Goal: Task Accomplishment & Management: Use online tool/utility

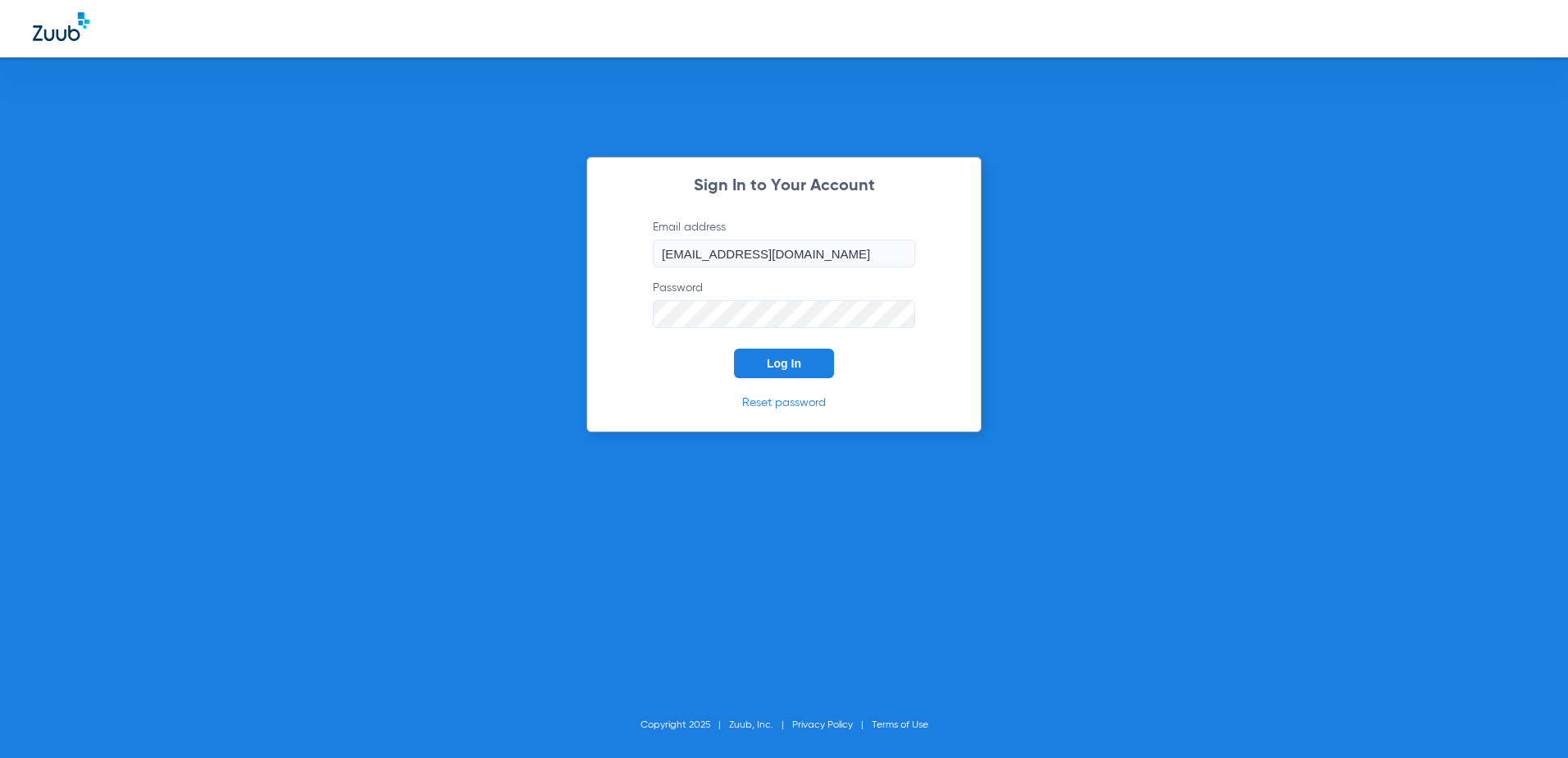
click at [766, 373] on button "Log In" at bounding box center [784, 364] width 101 height 30
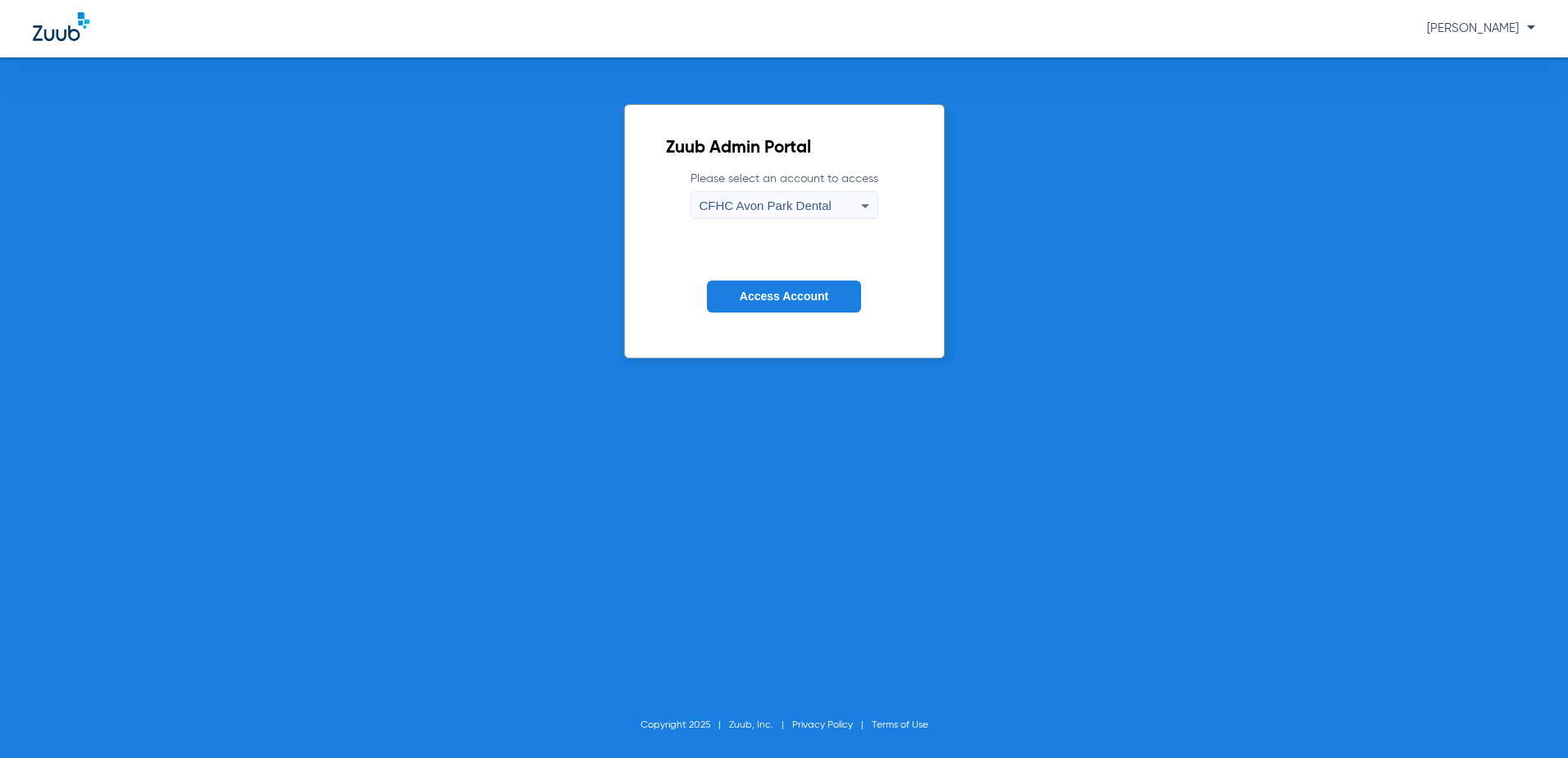
click at [873, 198] on icon at bounding box center [865, 206] width 19 height 19
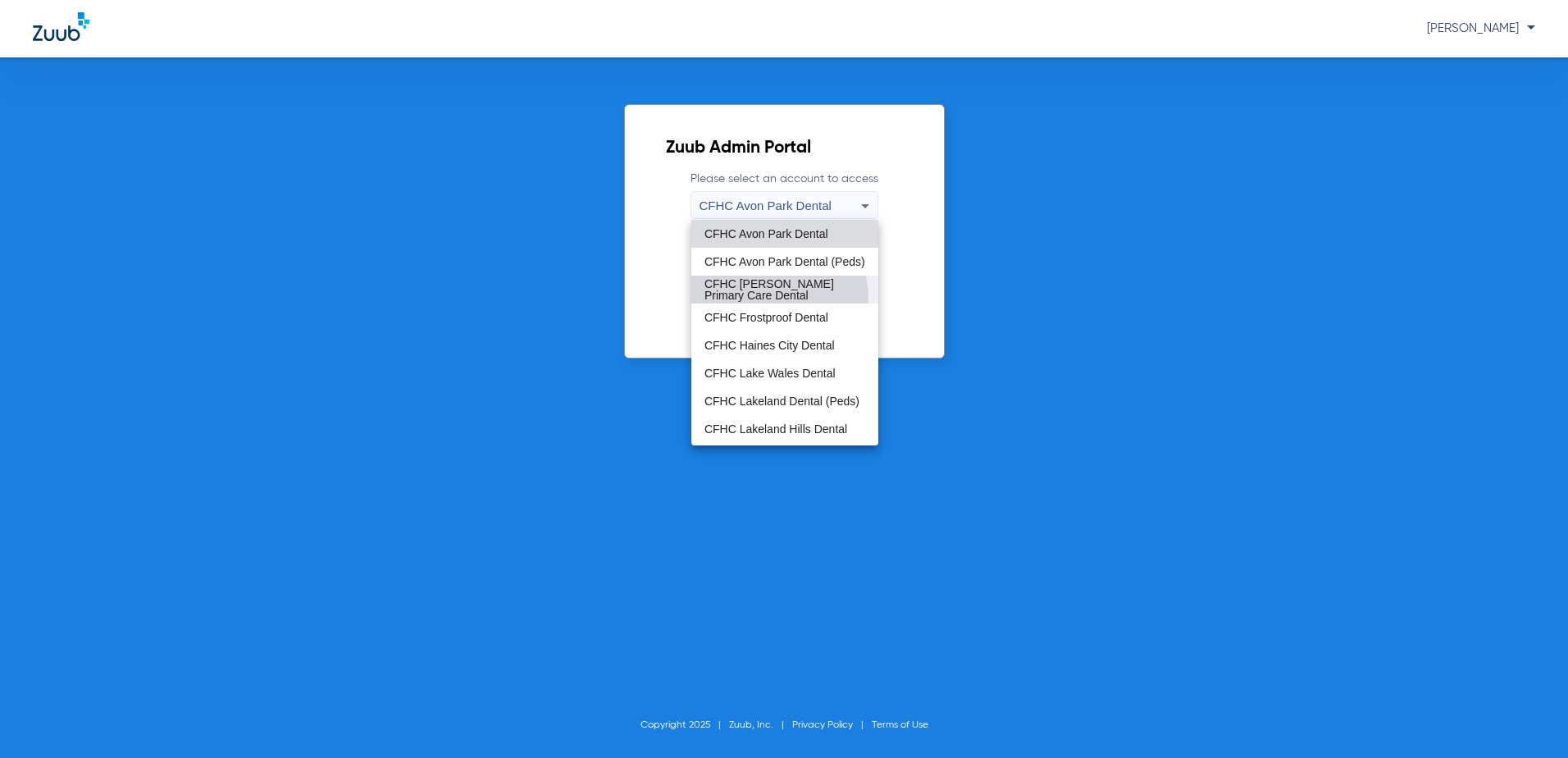
click at [766, 299] on span "CFHC [PERSON_NAME] Primary Care Dental" at bounding box center [785, 290] width 160 height 23
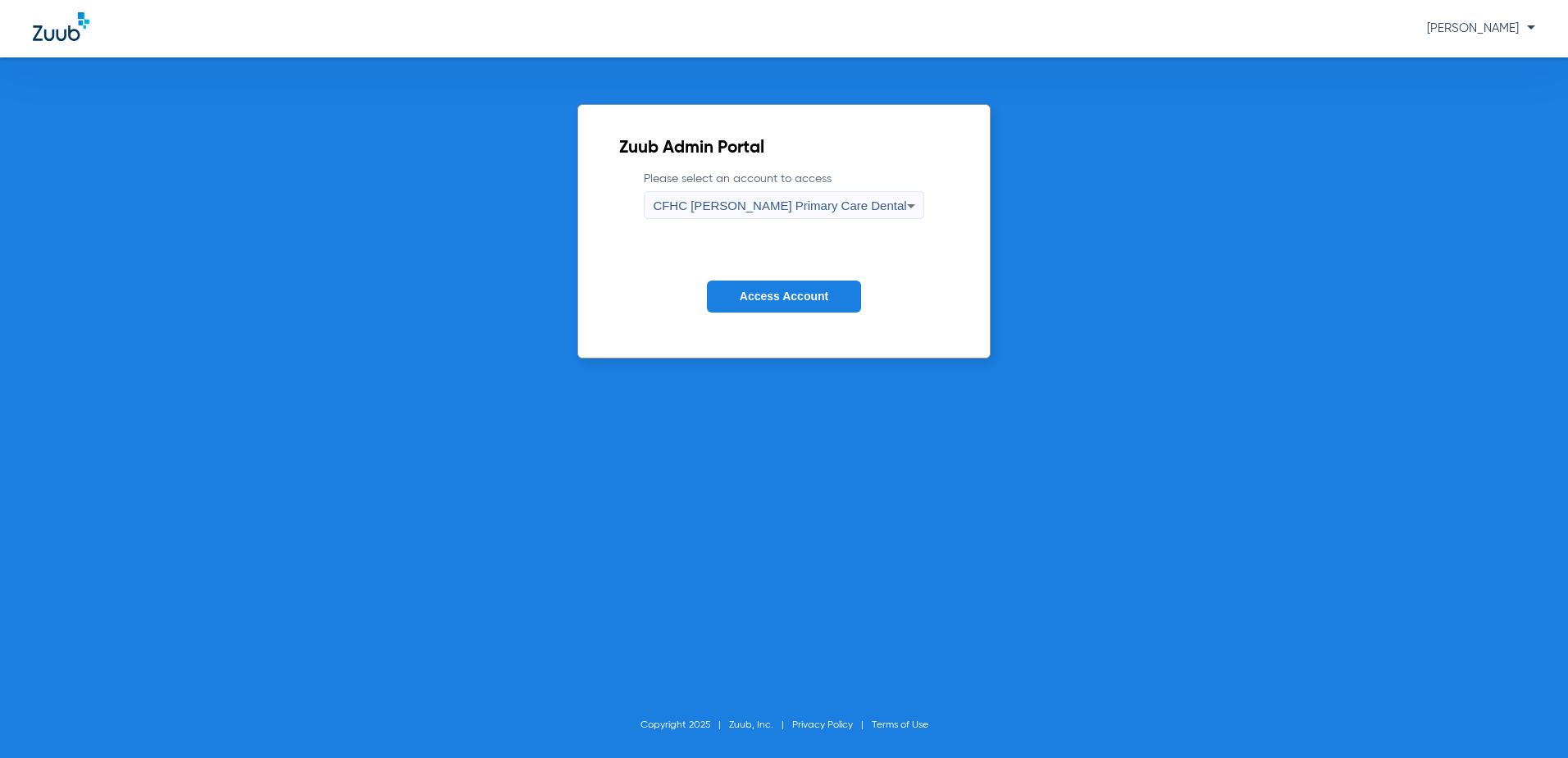
click at [771, 297] on span "Access Account" at bounding box center [784, 297] width 89 height 14
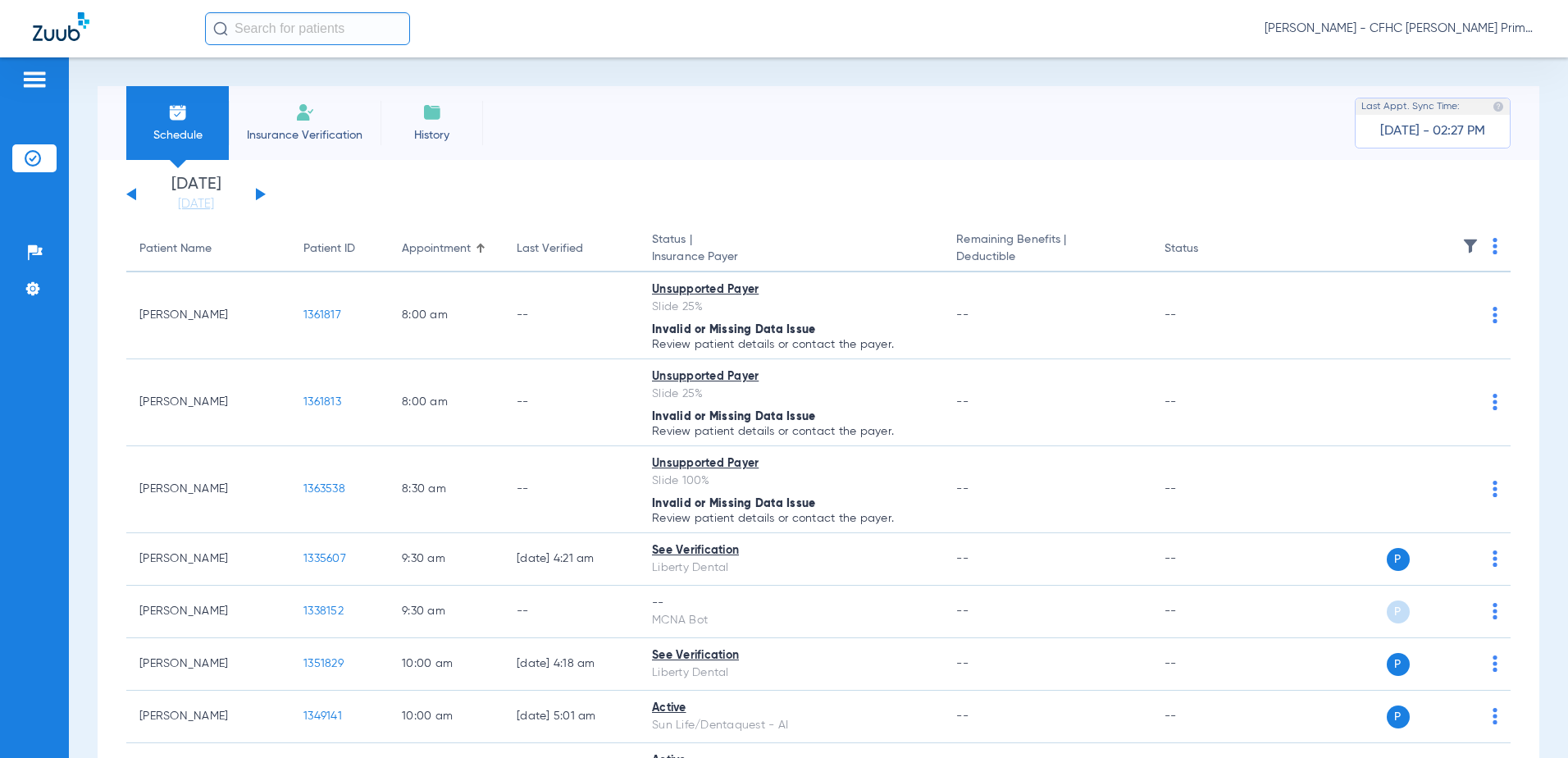
click at [260, 190] on div "[DATE] [DATE] [DATE] [DATE] [DATE] [DATE] [DATE] [DATE] [DATE] [DATE] [DATE] [D…" at bounding box center [196, 193] width 139 height 36
click at [257, 195] on button at bounding box center [261, 193] width 10 height 13
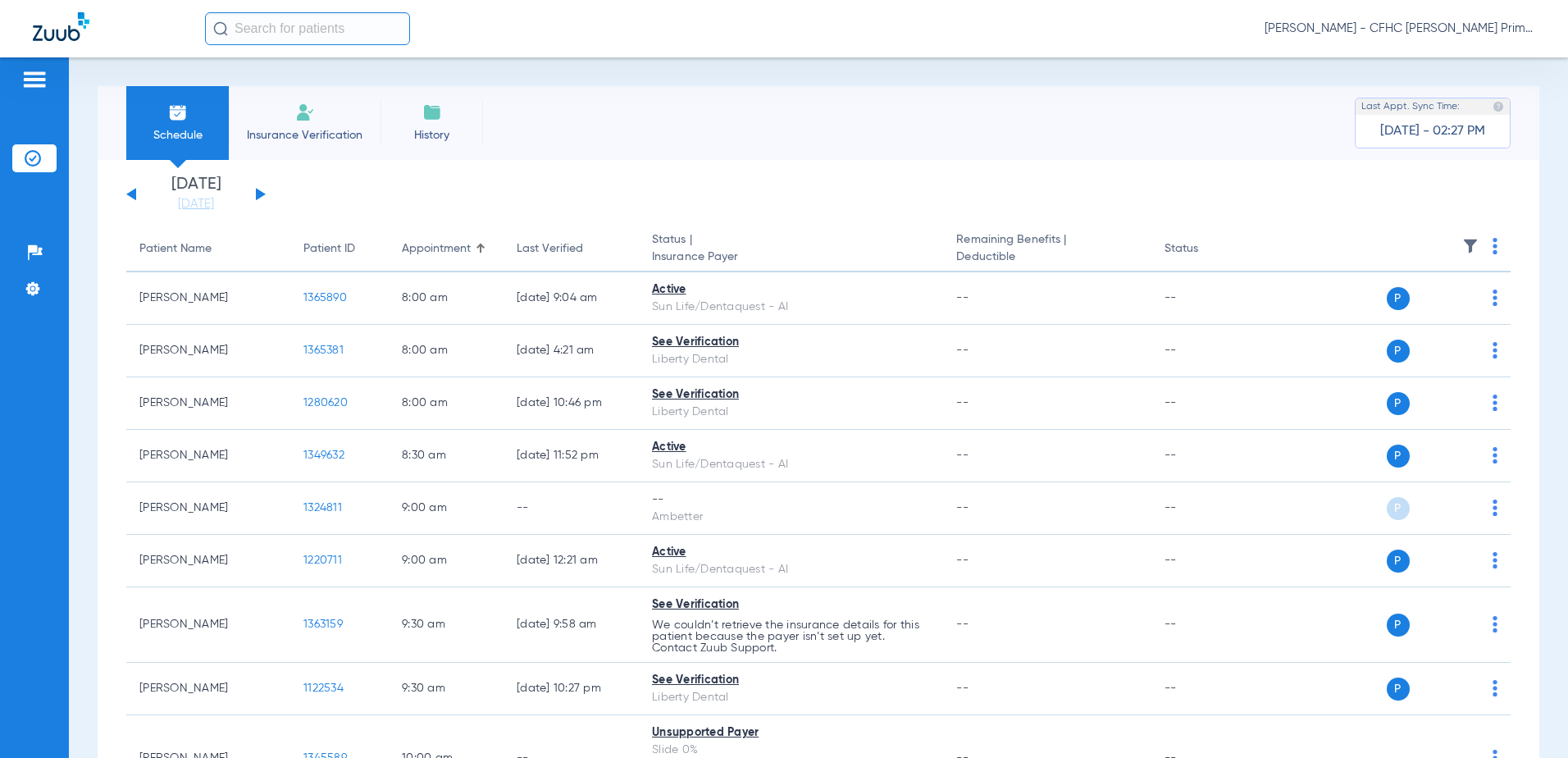
click at [257, 195] on button at bounding box center [261, 193] width 10 height 13
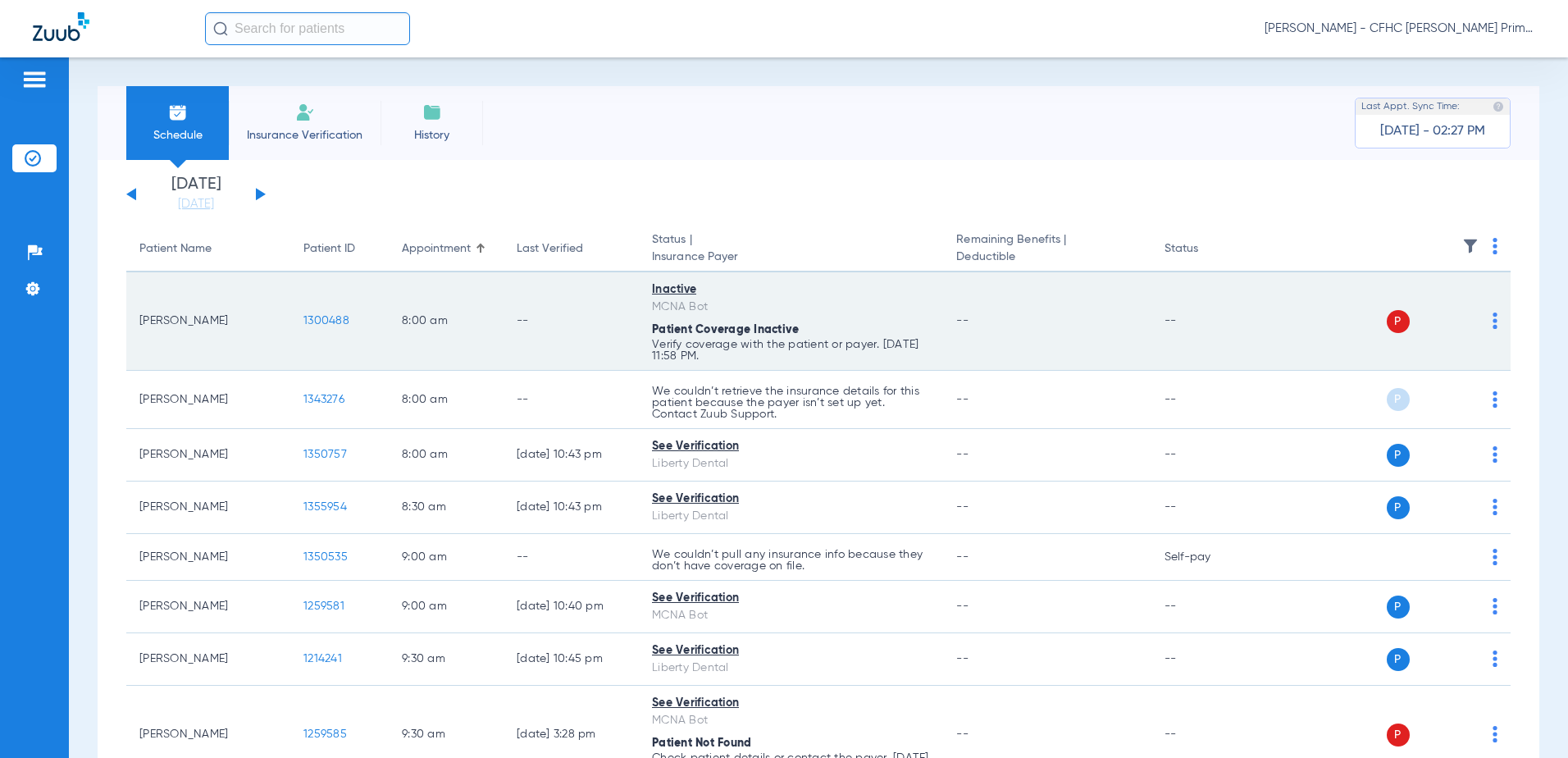
click at [337, 317] on span "1300488" at bounding box center [327, 321] width 46 height 12
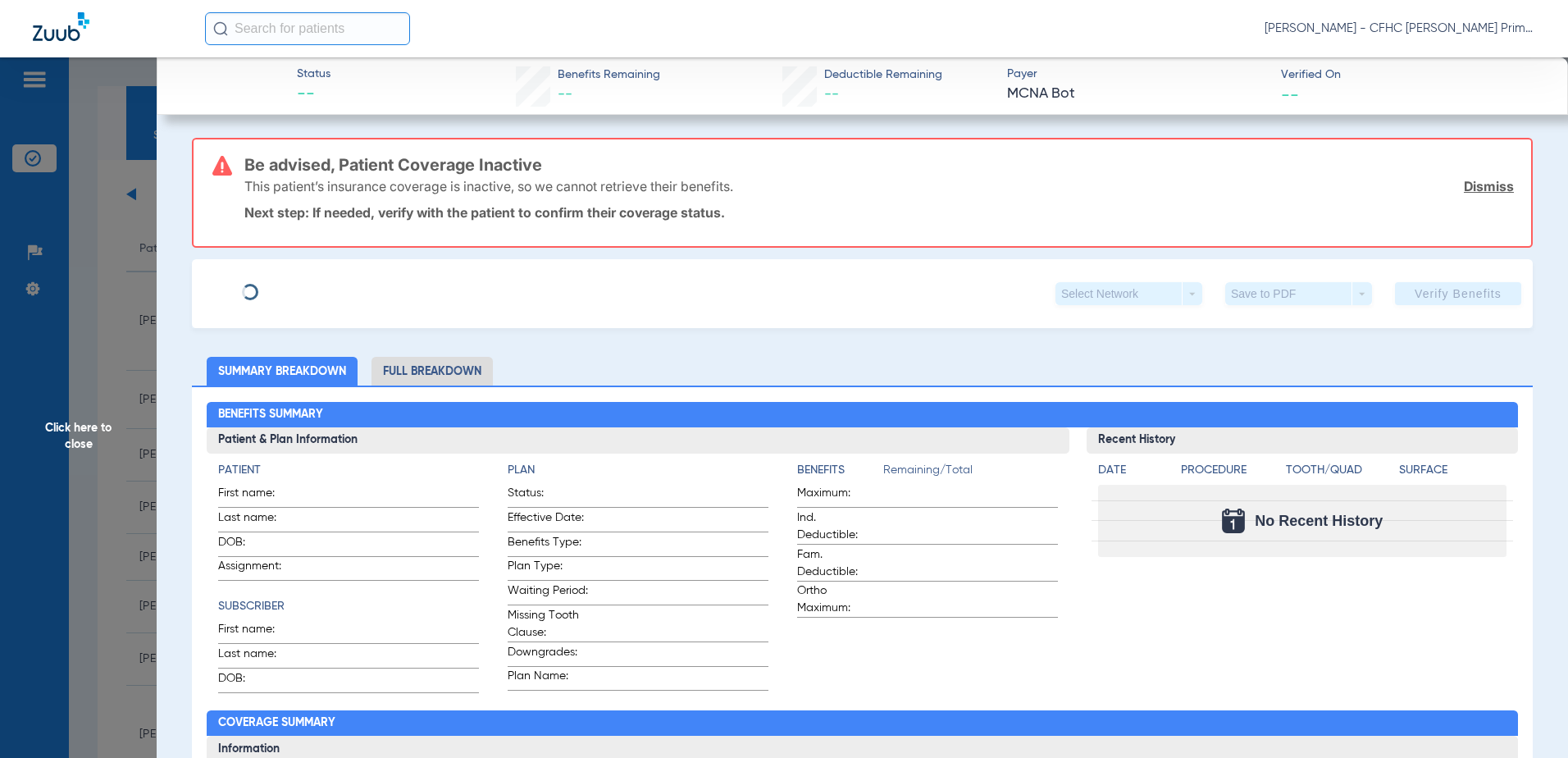
type input "DAISY"
type input "[PERSON_NAME]"
type input "[DATE]"
type input "9657473560"
type input "99999"
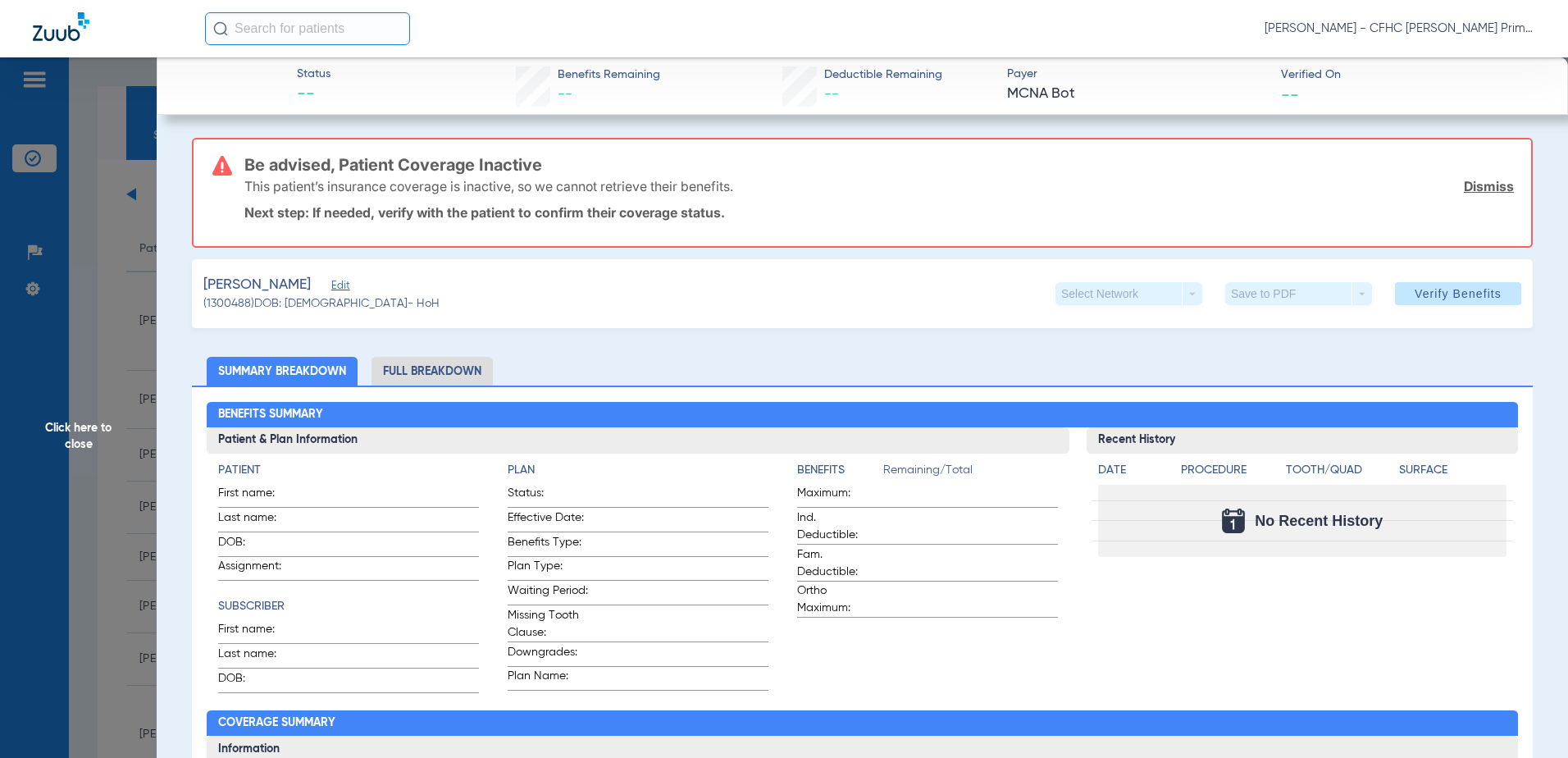
click at [328, 285] on div "[PERSON_NAME] Edit" at bounding box center [321, 284] width 236 height 20
click at [332, 285] on span "Edit" at bounding box center [338, 287] width 15 height 15
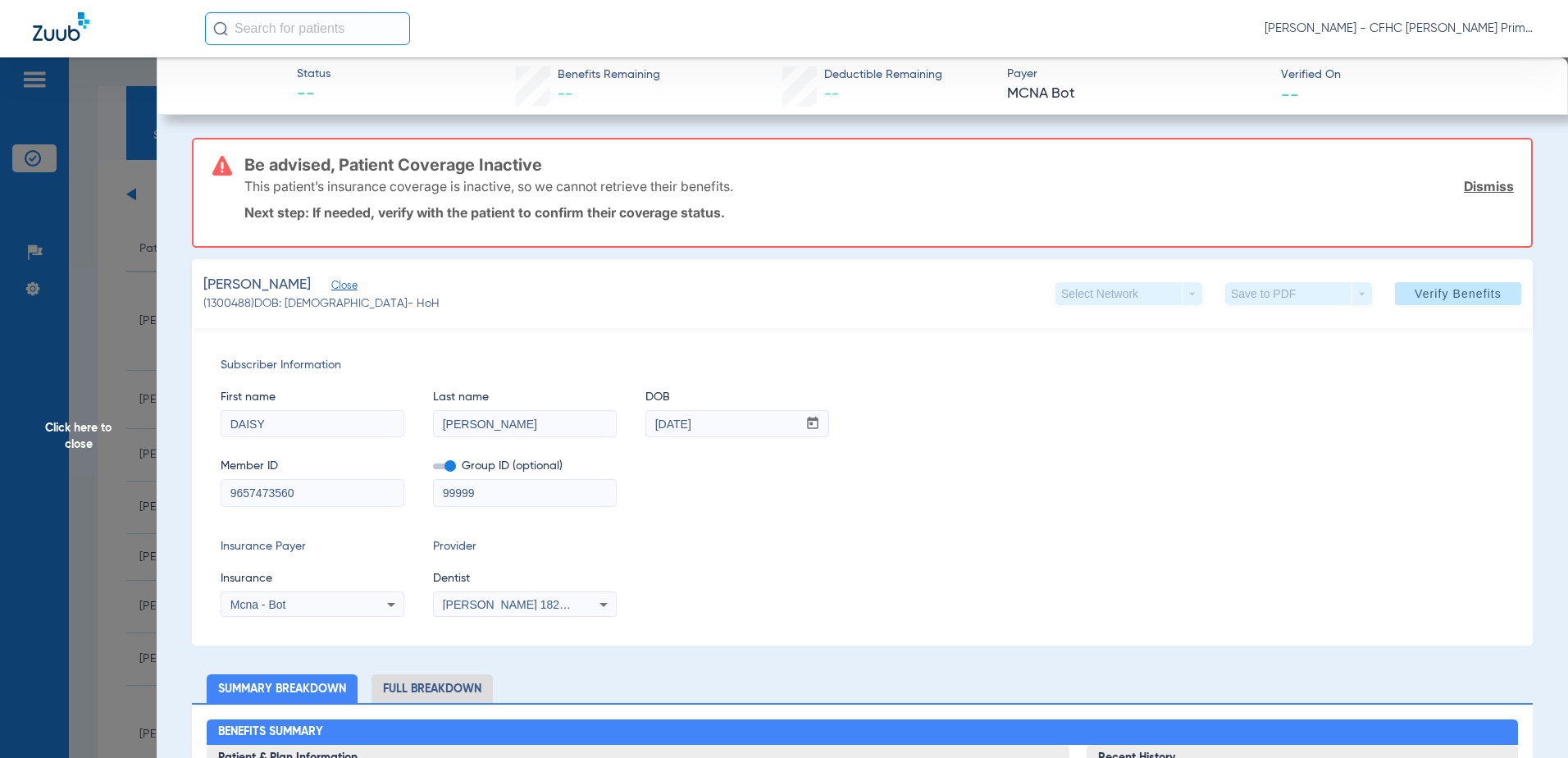
click at [383, 607] on icon at bounding box center [392, 604] width 19 height 19
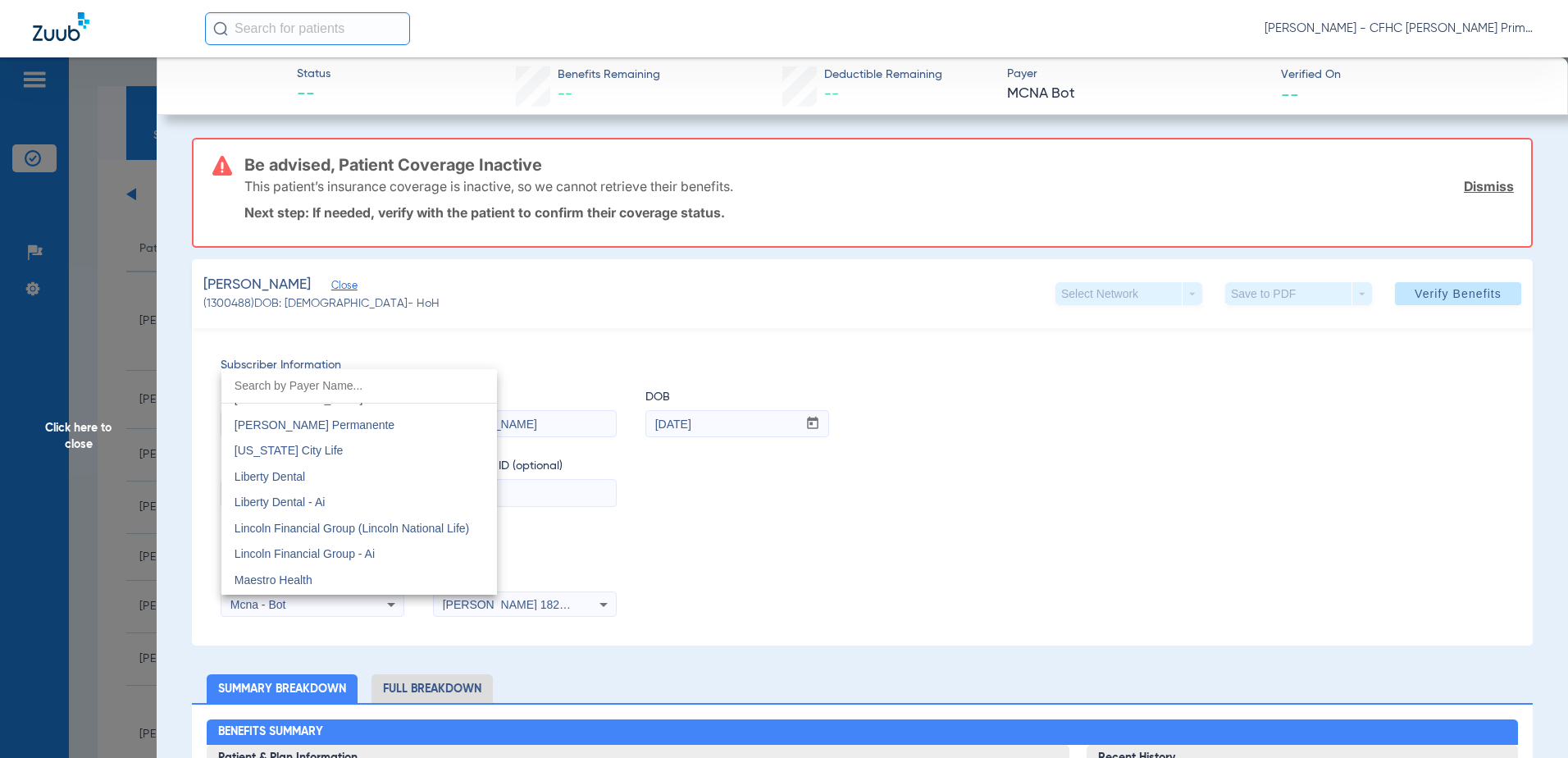
scroll to position [6231, 0]
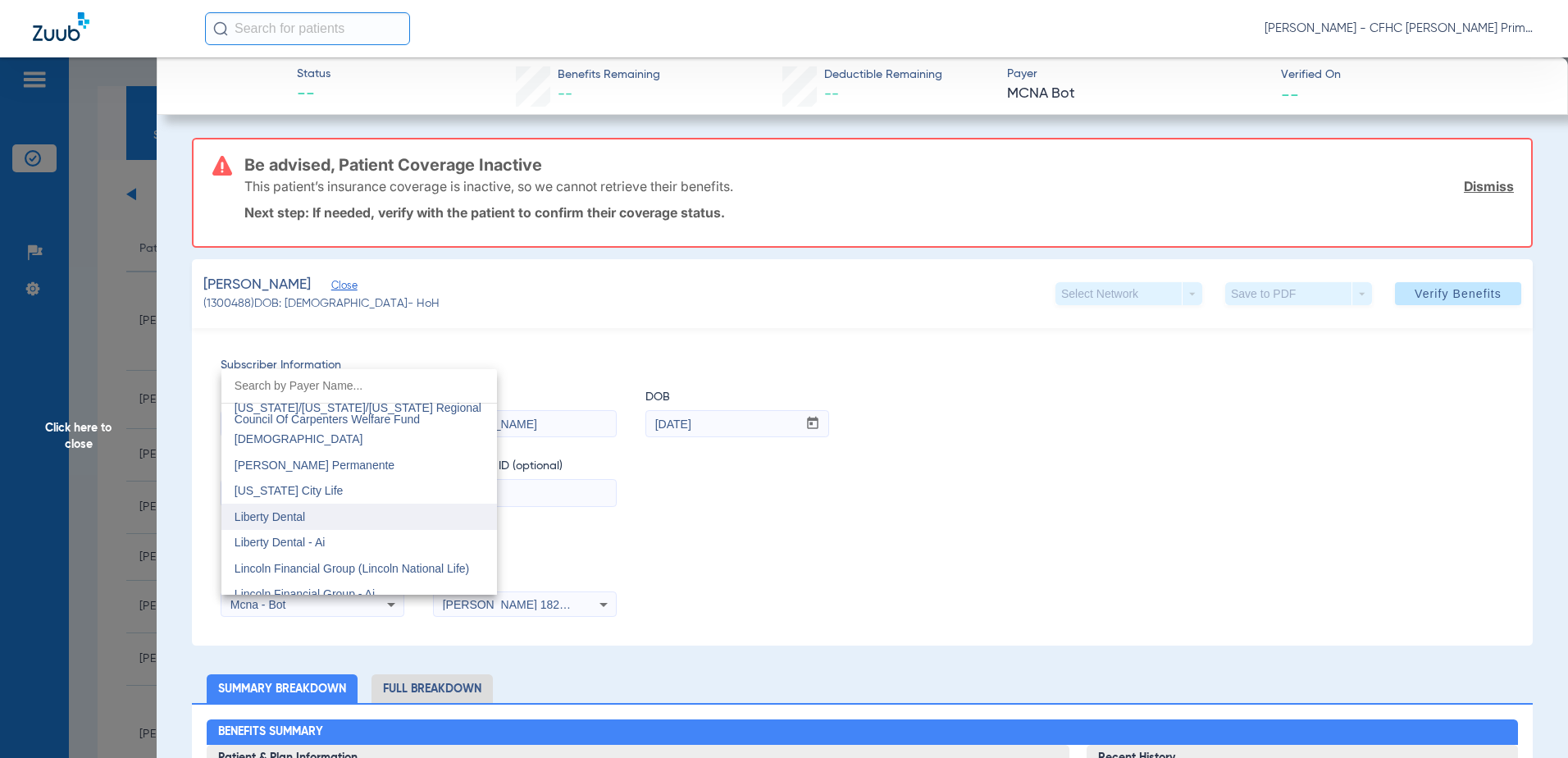
click at [300, 514] on span "Liberty Dental" at bounding box center [270, 517] width 71 height 14
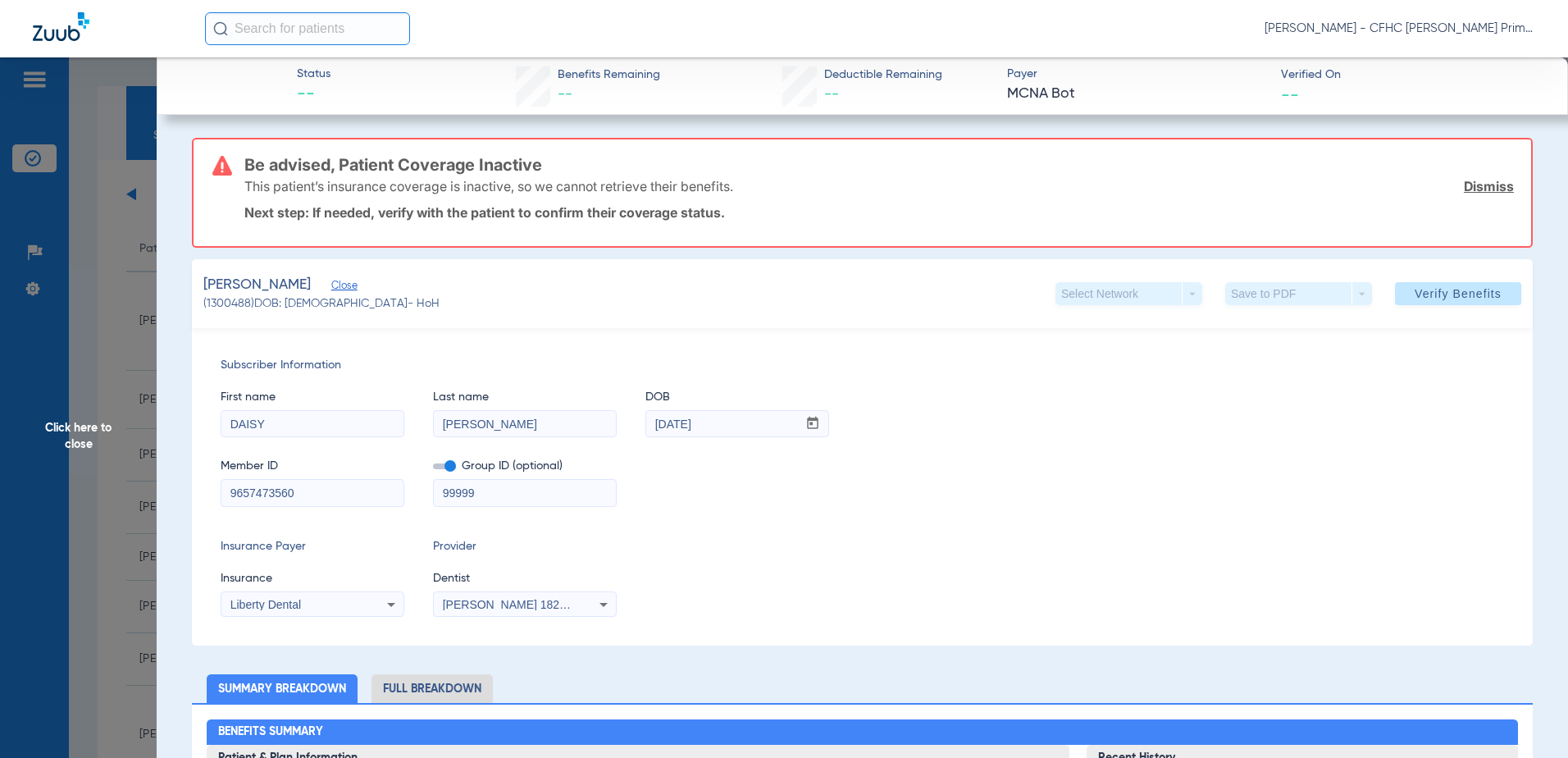
click at [447, 469] on span at bounding box center [445, 466] width 23 height 6
click at [433, 469] on input "checkbox" at bounding box center [433, 469] width 0 height 0
click at [1427, 290] on span "Verify Benefits" at bounding box center [1459, 294] width 87 height 14
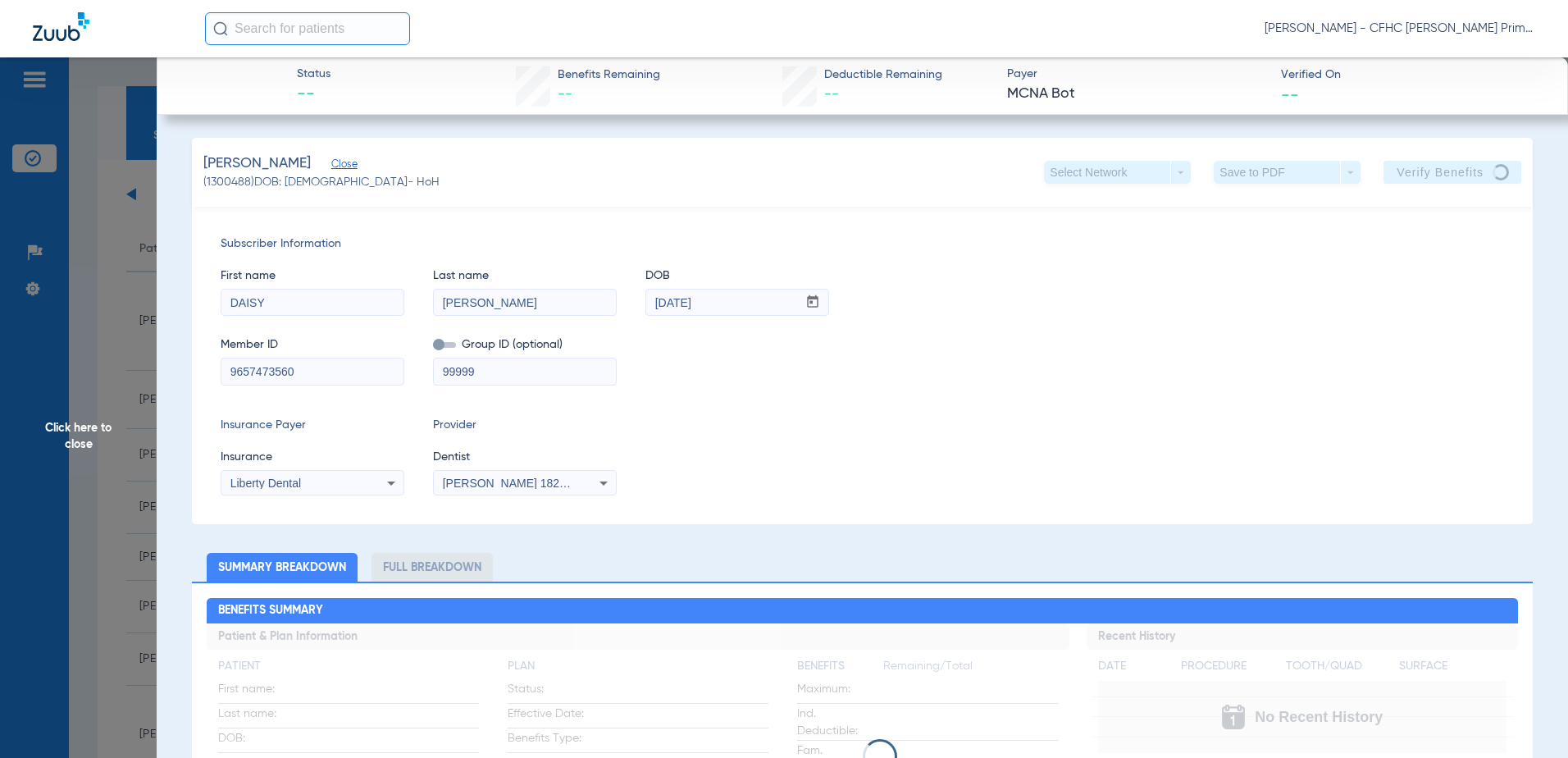
click at [1216, 368] on div "Member ID 9657473560 Group ID (optional) 99999" at bounding box center [862, 353] width 1284 height 63
click at [1081, 435] on div "Insurance Payer Insurance Liberty Dental Provider Dentist [PERSON_NAME] 1821650…" at bounding box center [862, 455] width 1284 height 78
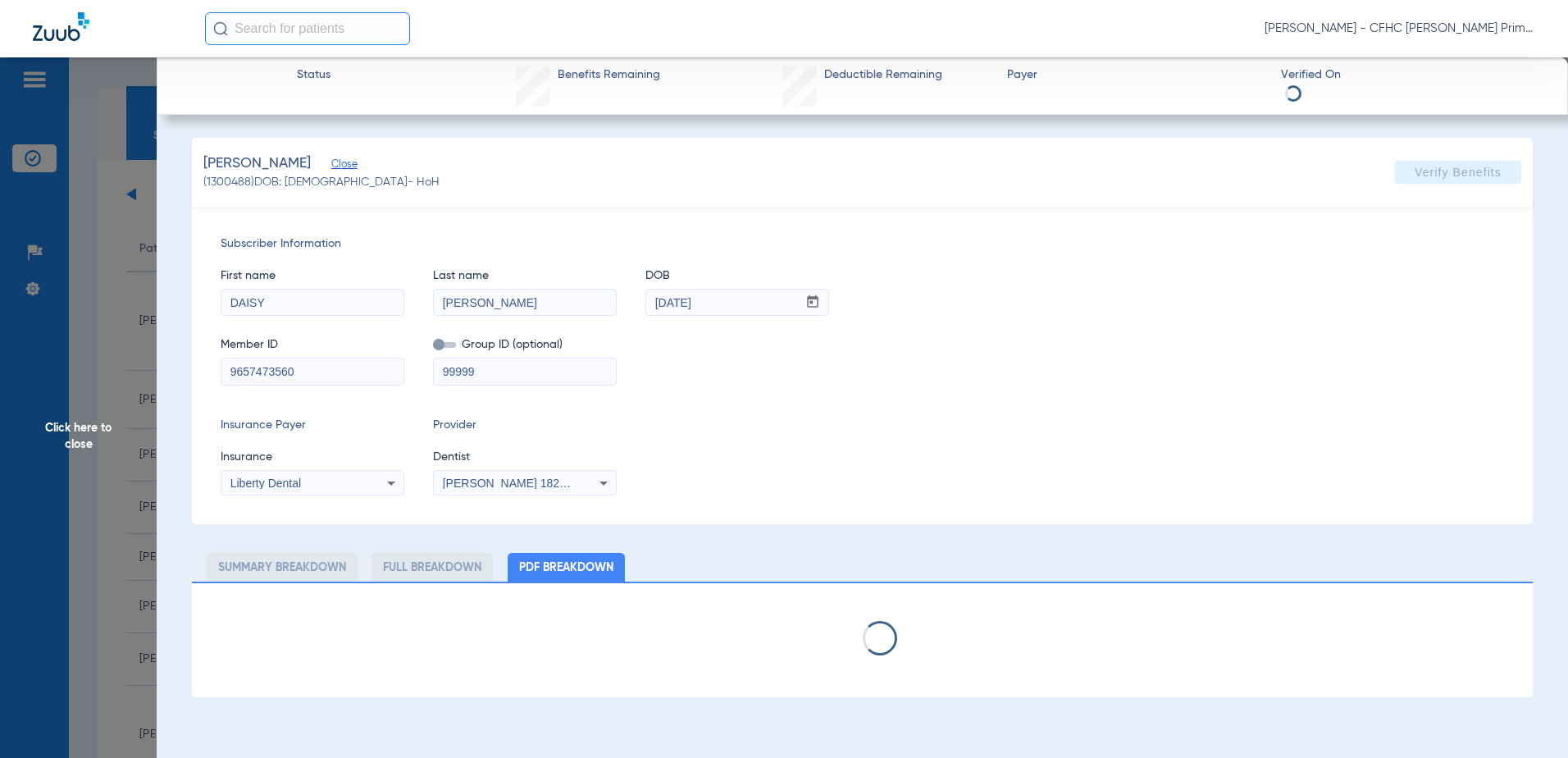
select select "page-width"
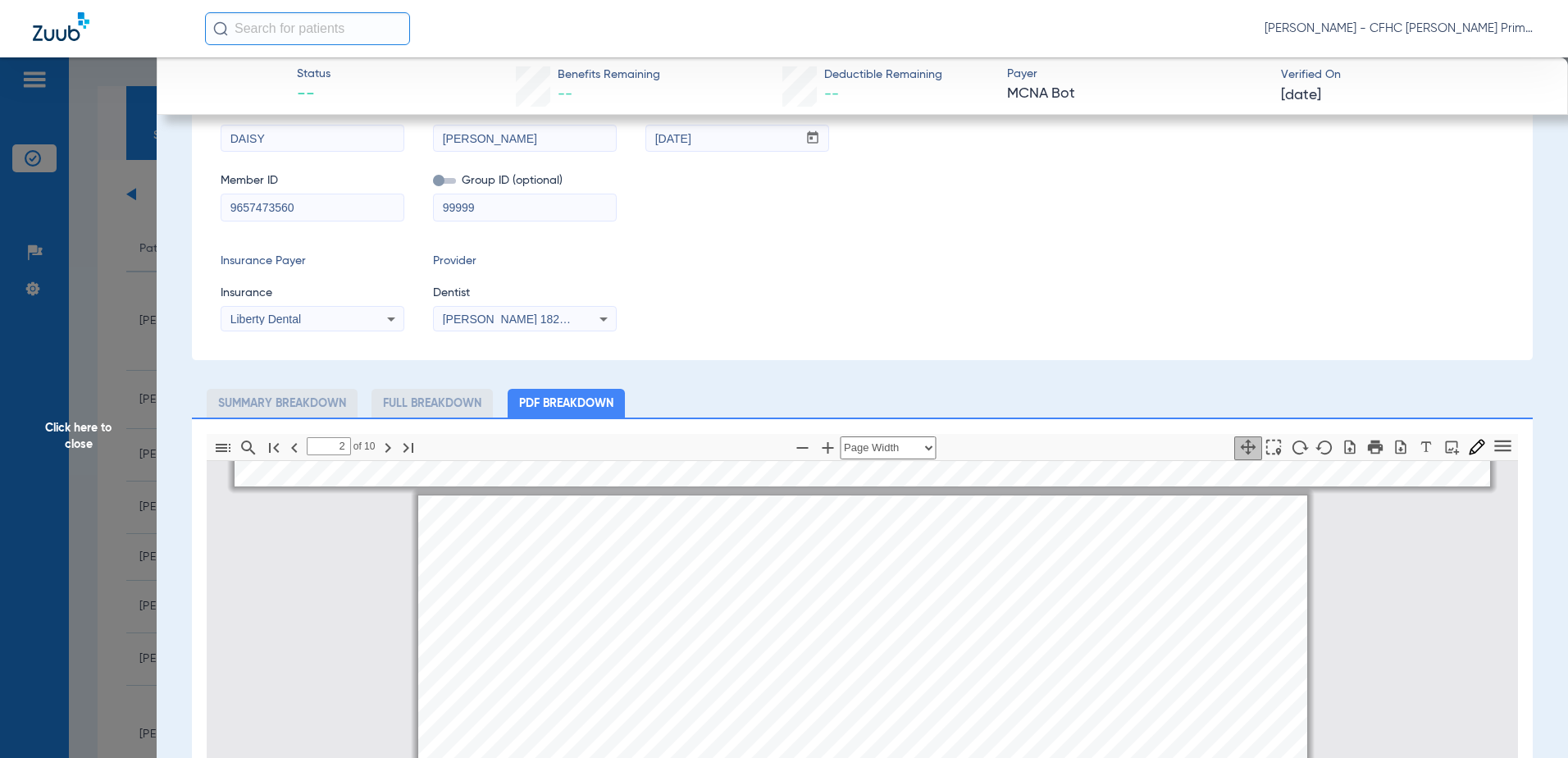
scroll to position [911, 0]
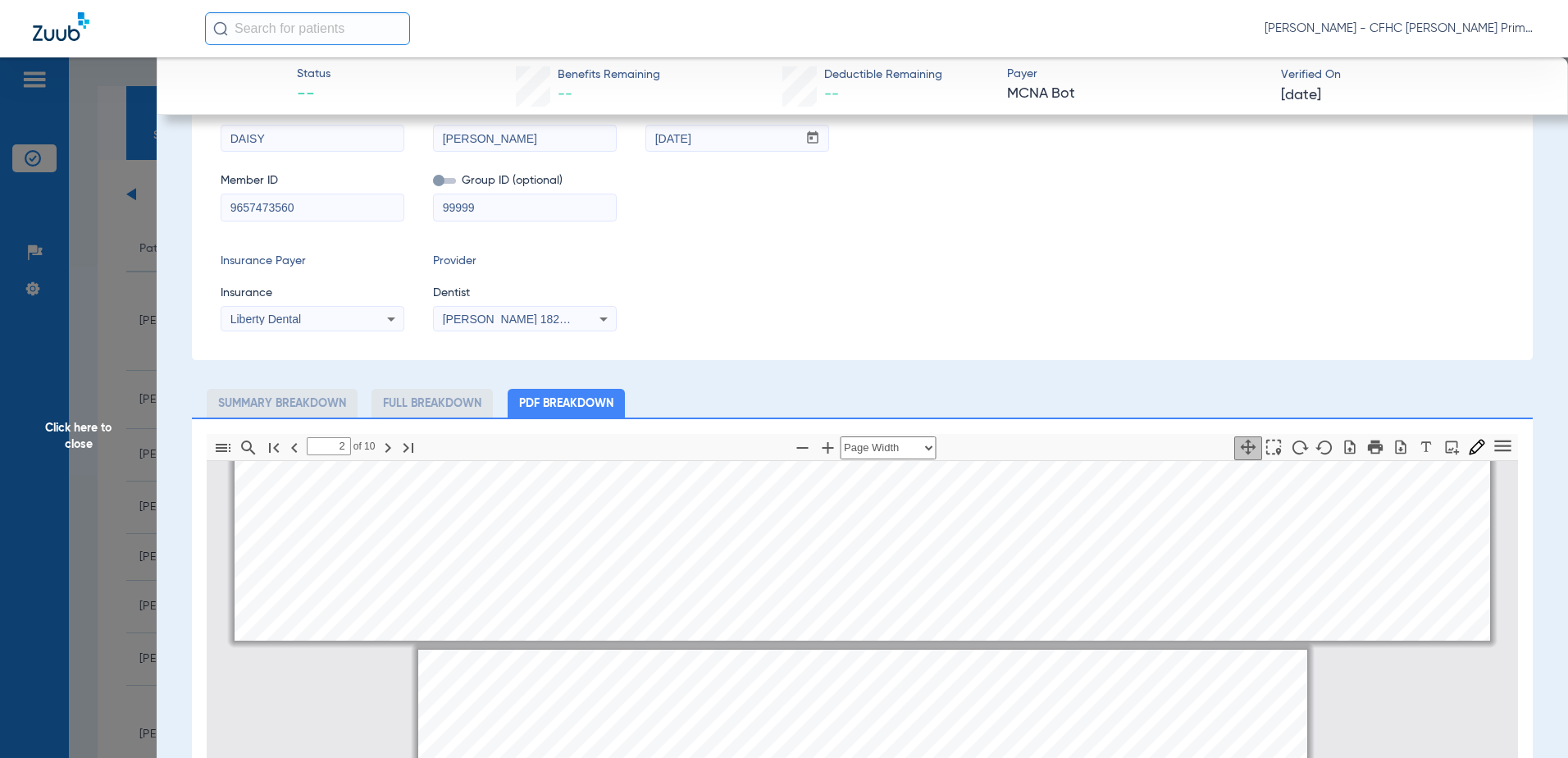
type input "1"
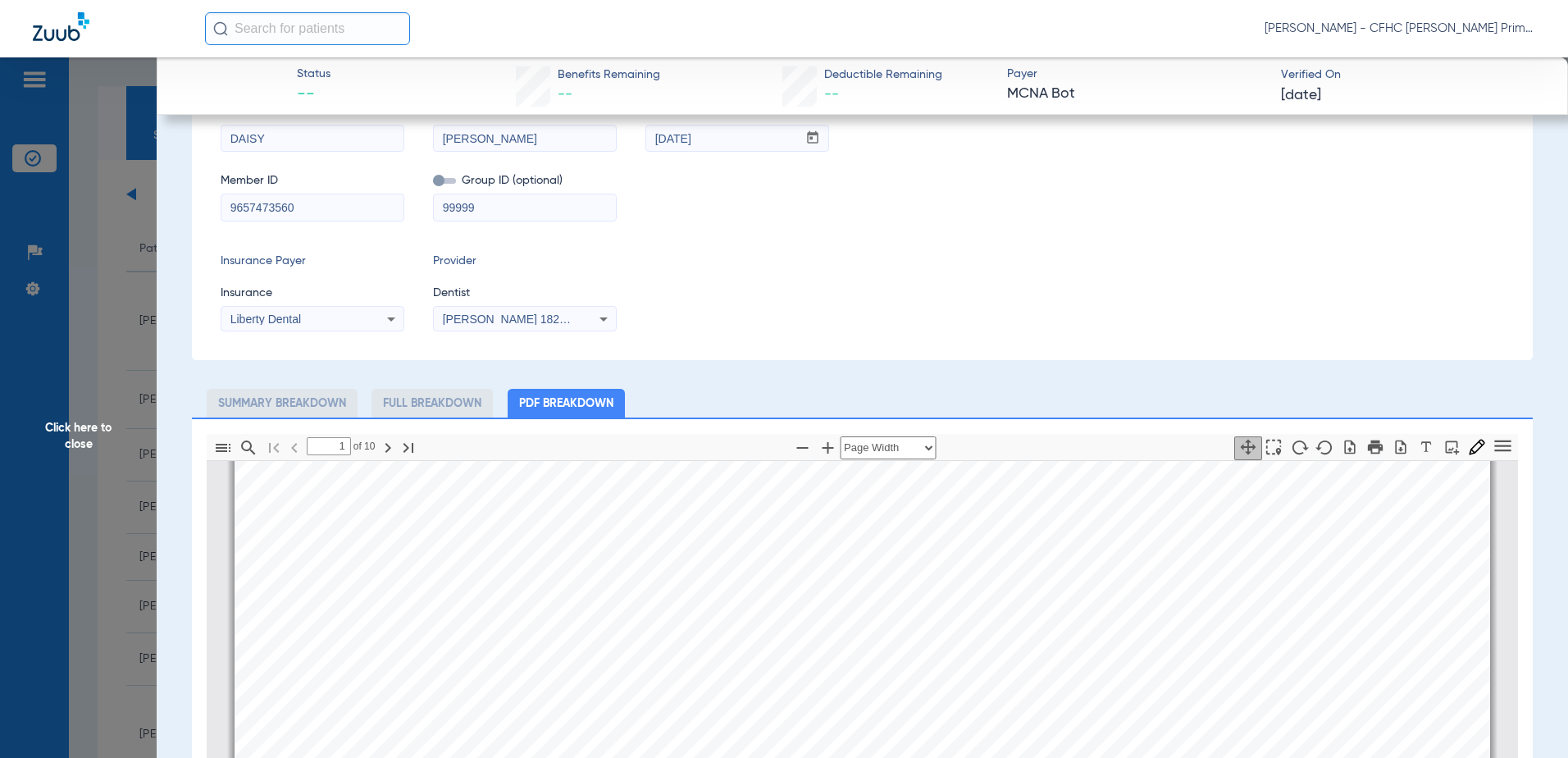
scroll to position [0, 0]
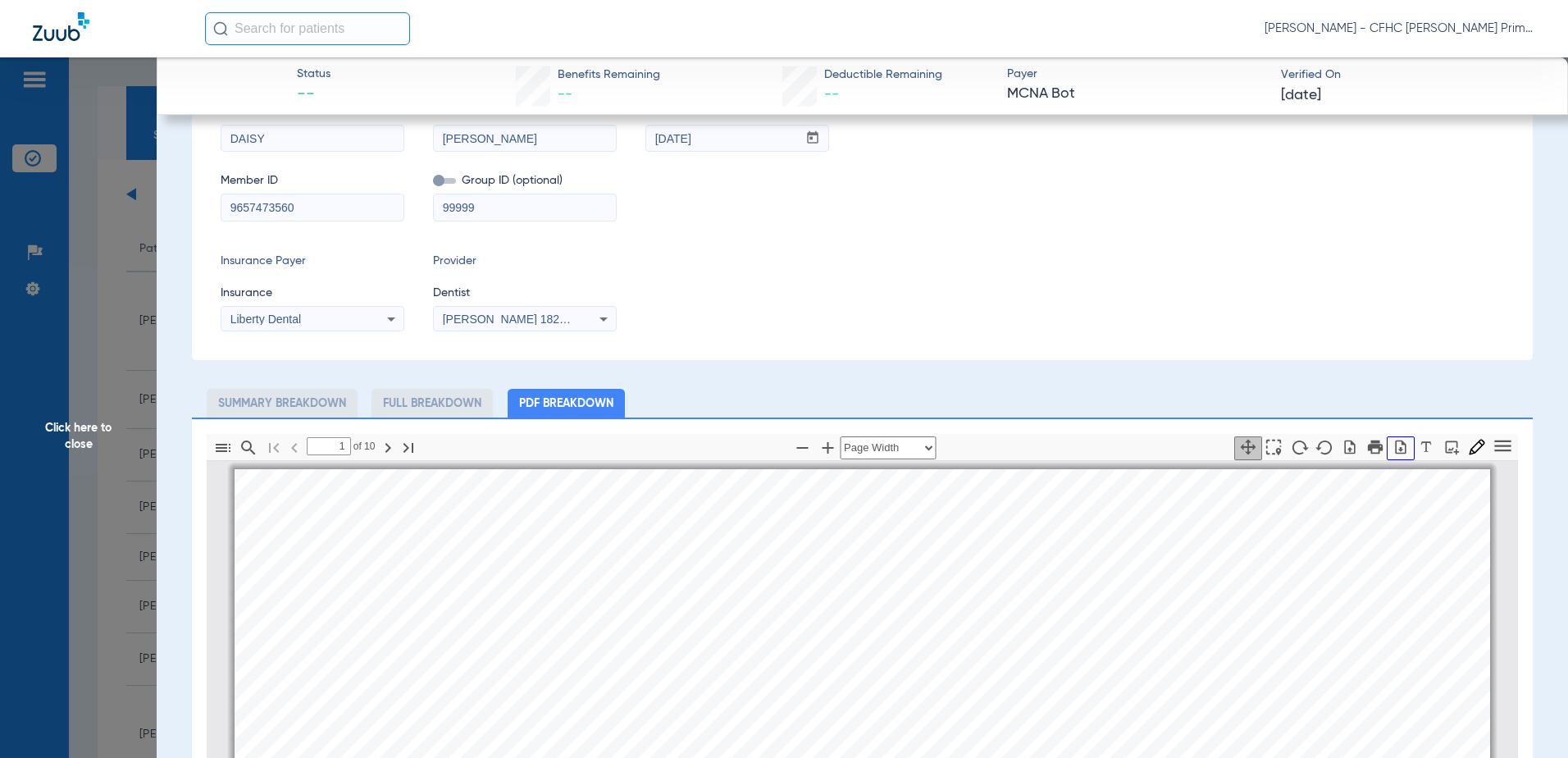
click at [1394, 458] on button "button" at bounding box center [1401, 448] width 28 height 24
click at [63, 447] on span "Click here to close" at bounding box center [78, 436] width 157 height 758
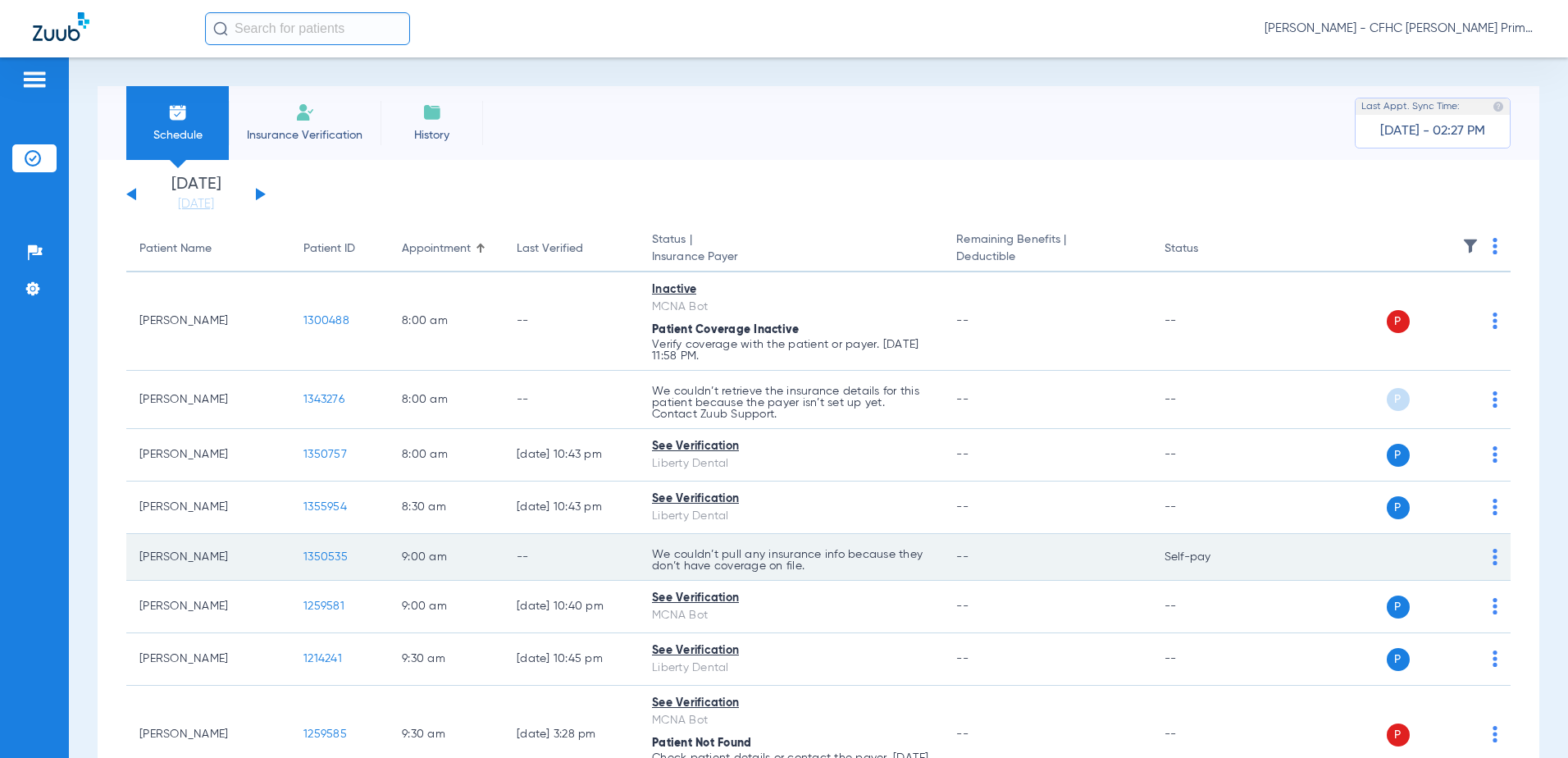
click at [324, 557] on span "1350535" at bounding box center [326, 557] width 44 height 12
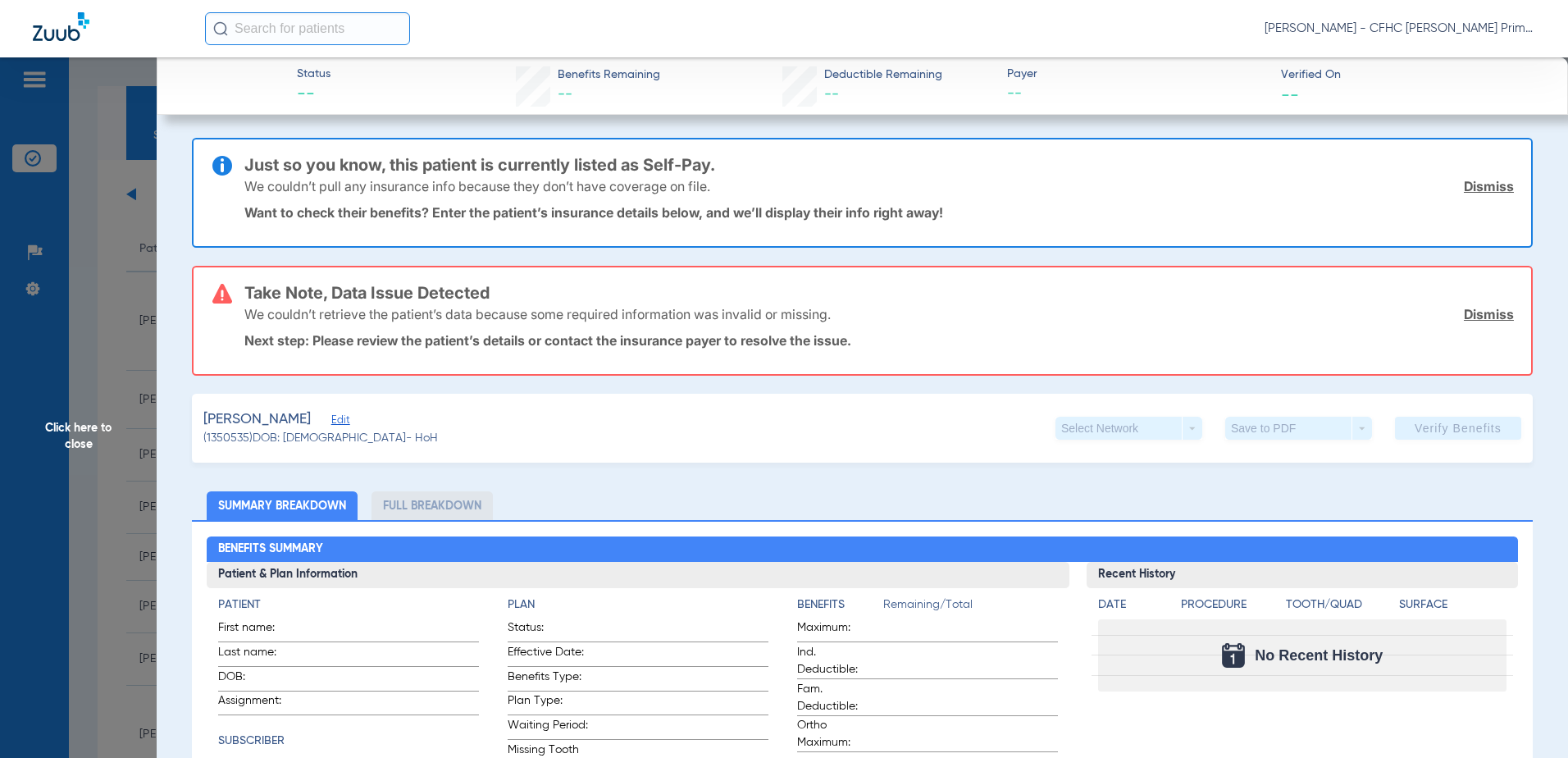
click at [346, 420] on span "Edit" at bounding box center [338, 423] width 15 height 15
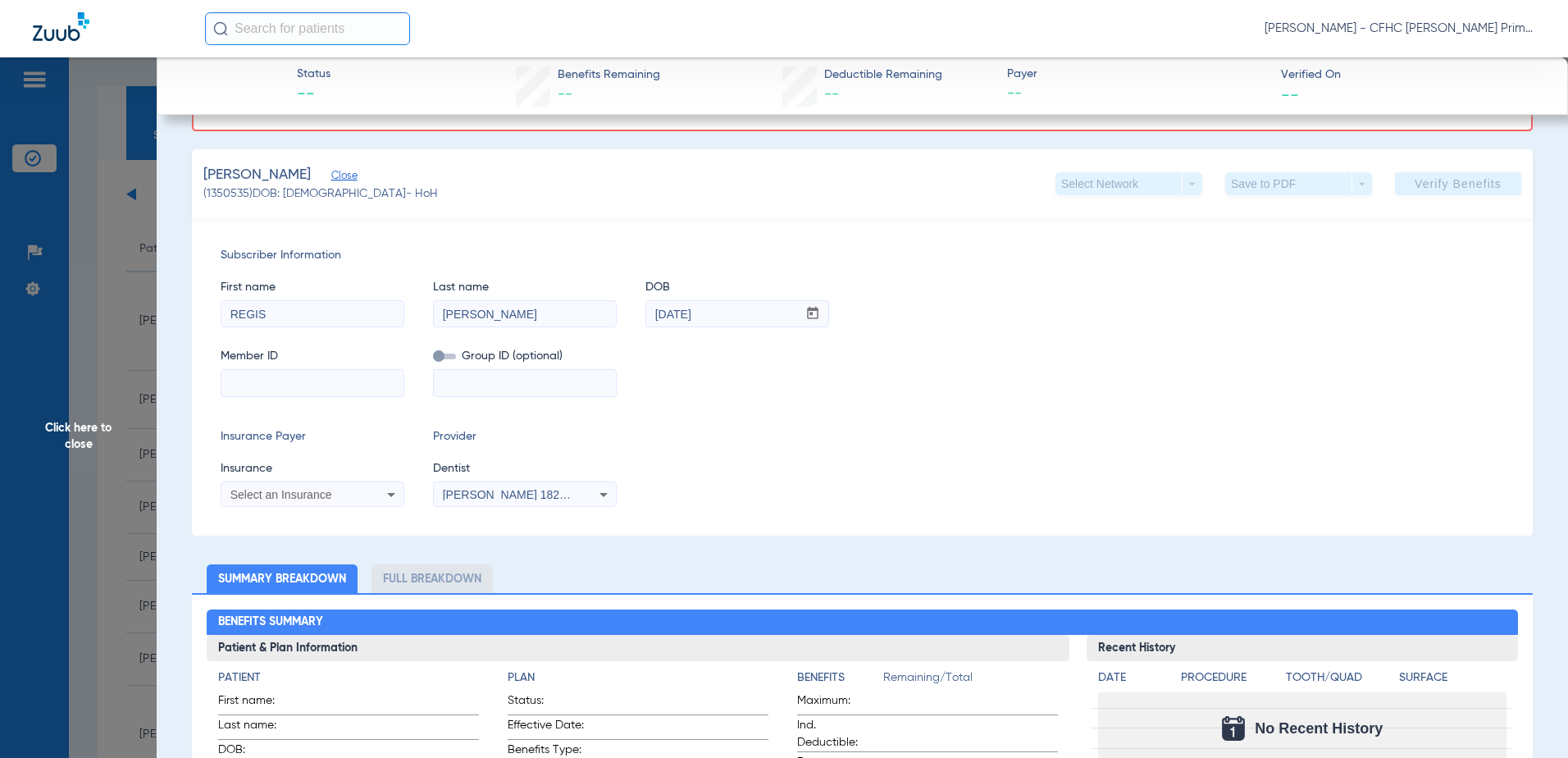
scroll to position [247, 0]
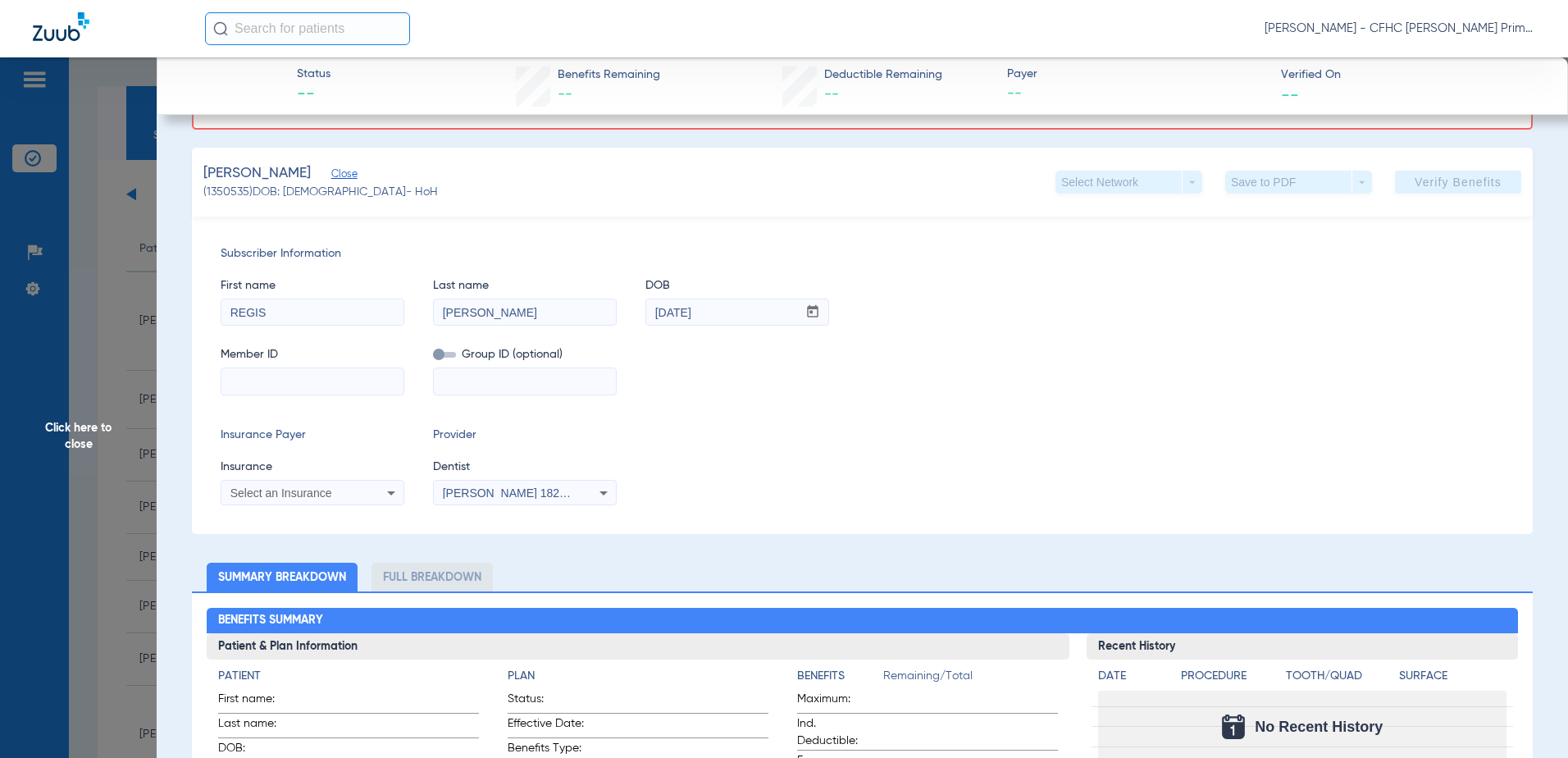
click at [305, 387] on input at bounding box center [312, 381] width 182 height 26
paste input "9656157567"
type input "9656157567"
click at [394, 496] on icon at bounding box center [392, 493] width 19 height 19
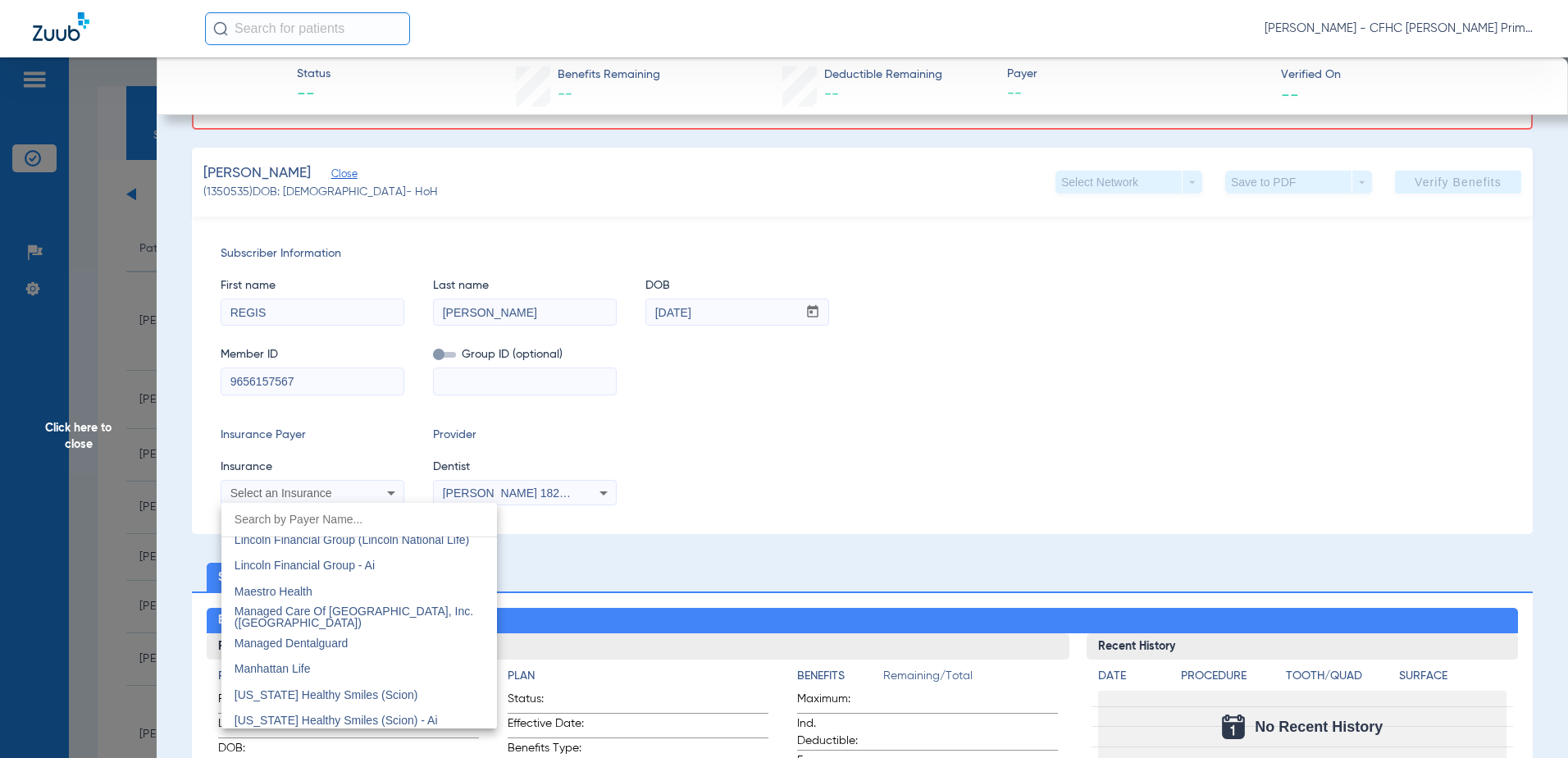
scroll to position [6317, 0]
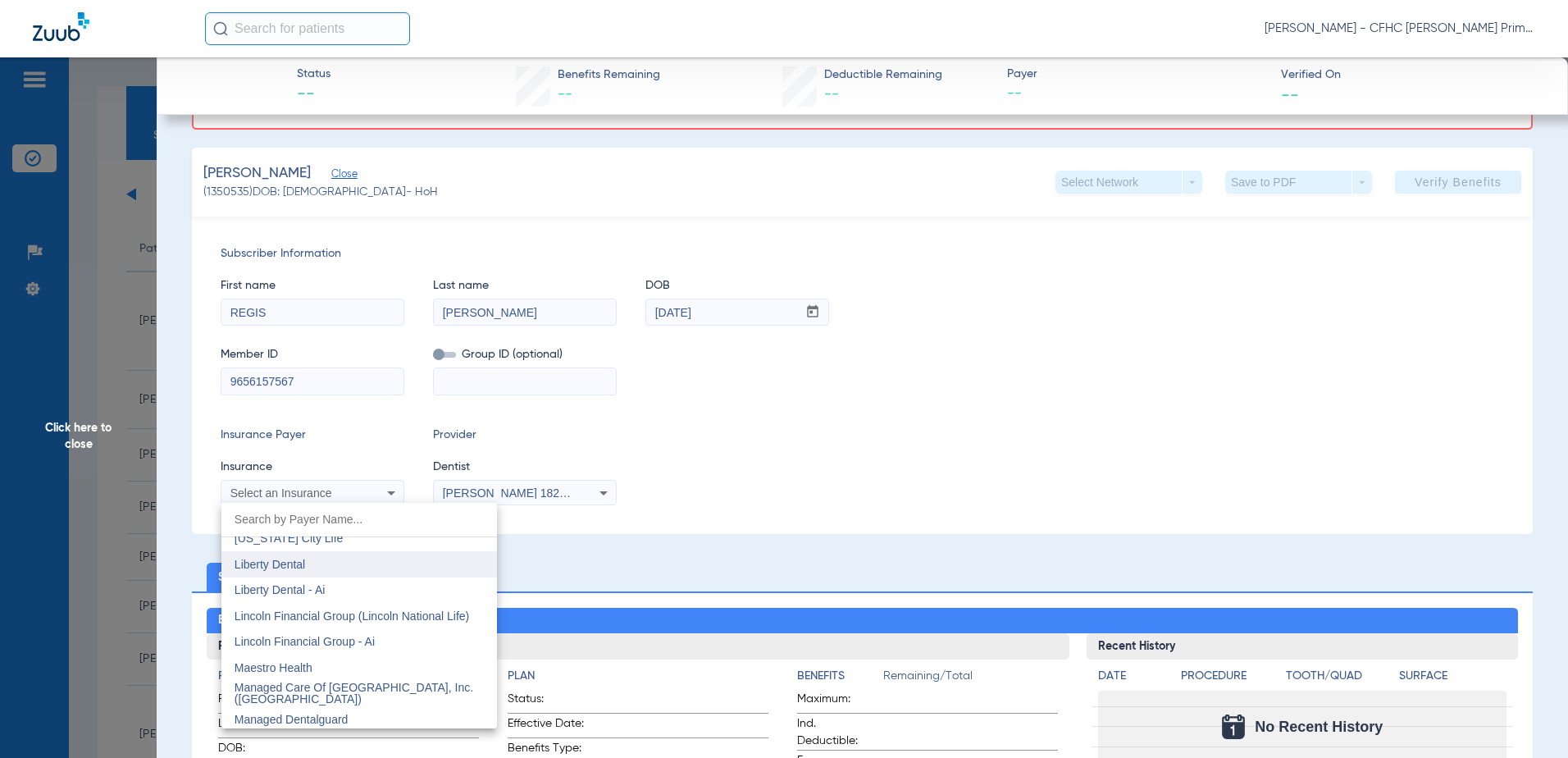
click at [354, 563] on mat-option "Liberty Dental" at bounding box center [359, 564] width 276 height 26
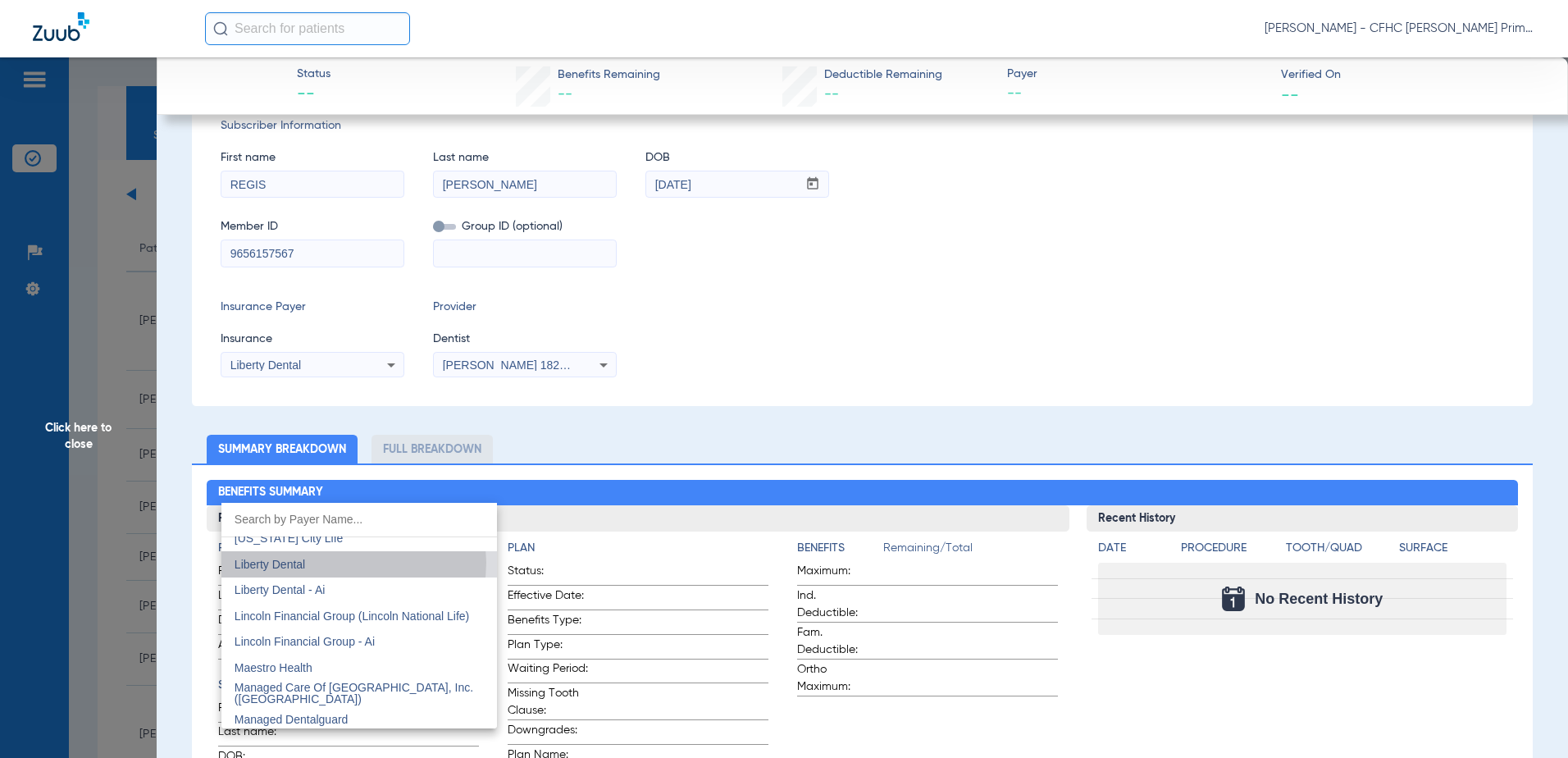
scroll to position [118, 0]
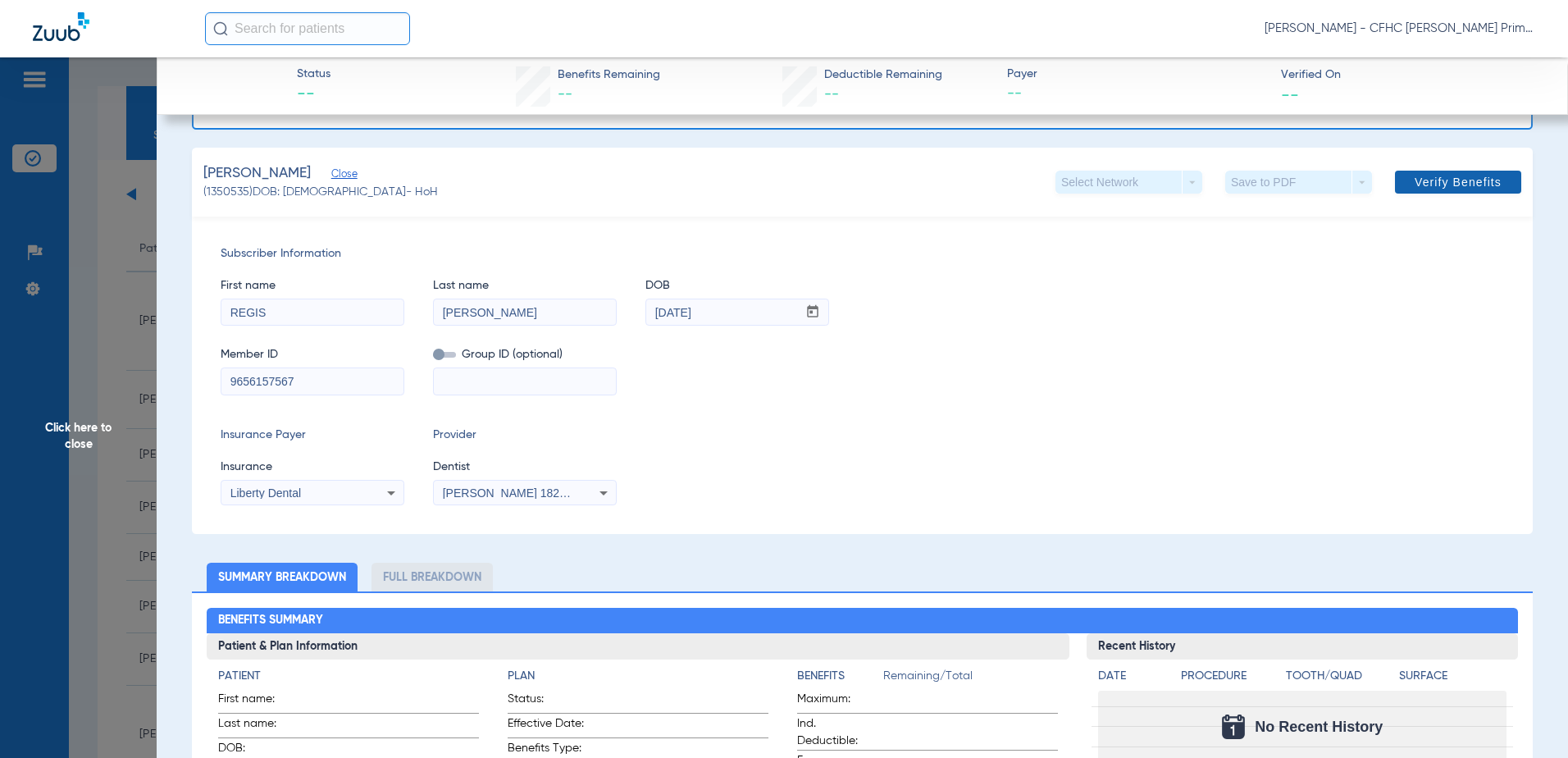
click at [1453, 190] on span at bounding box center [1458, 182] width 127 height 40
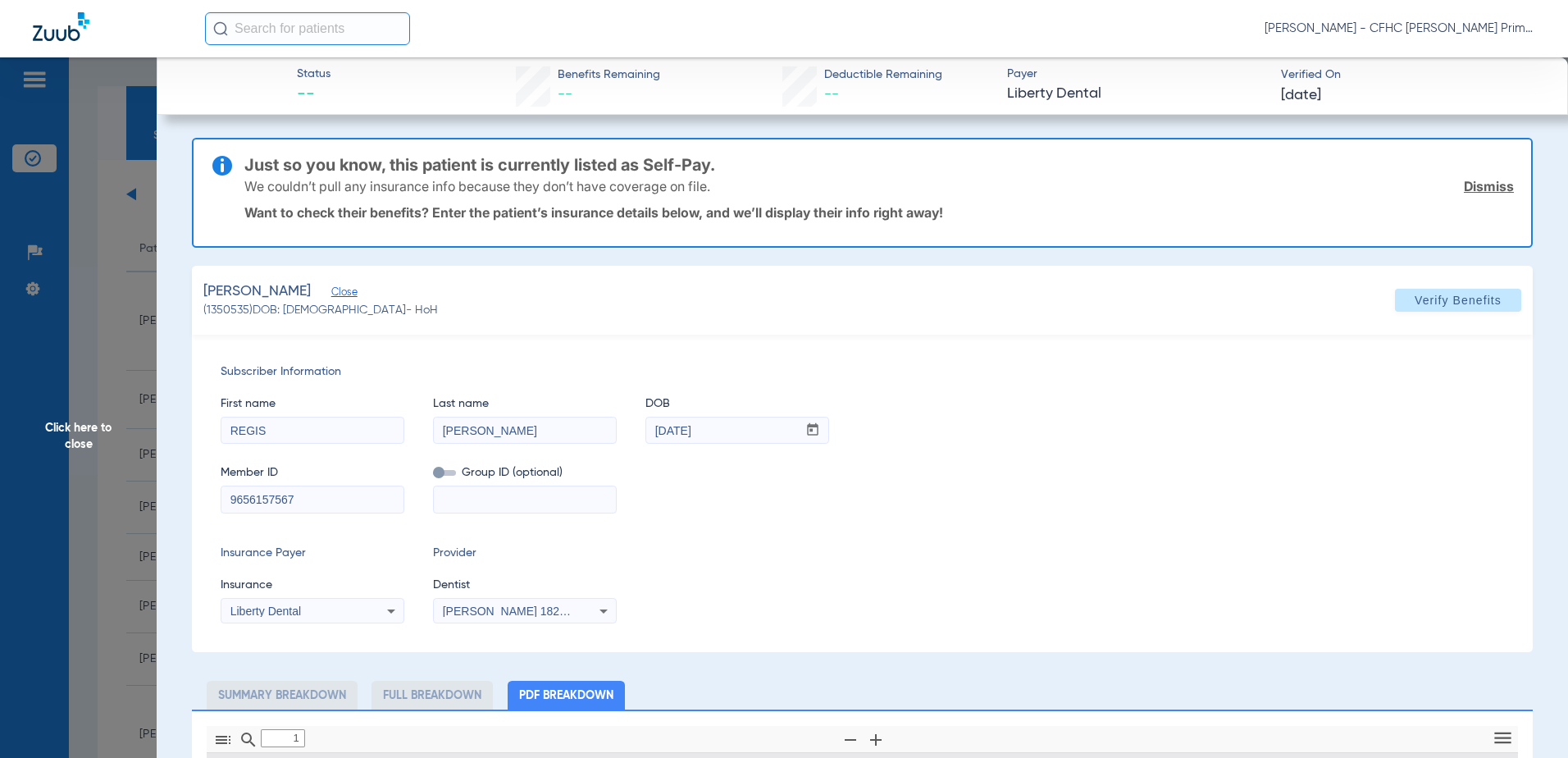
type input "0"
select select "page-width"
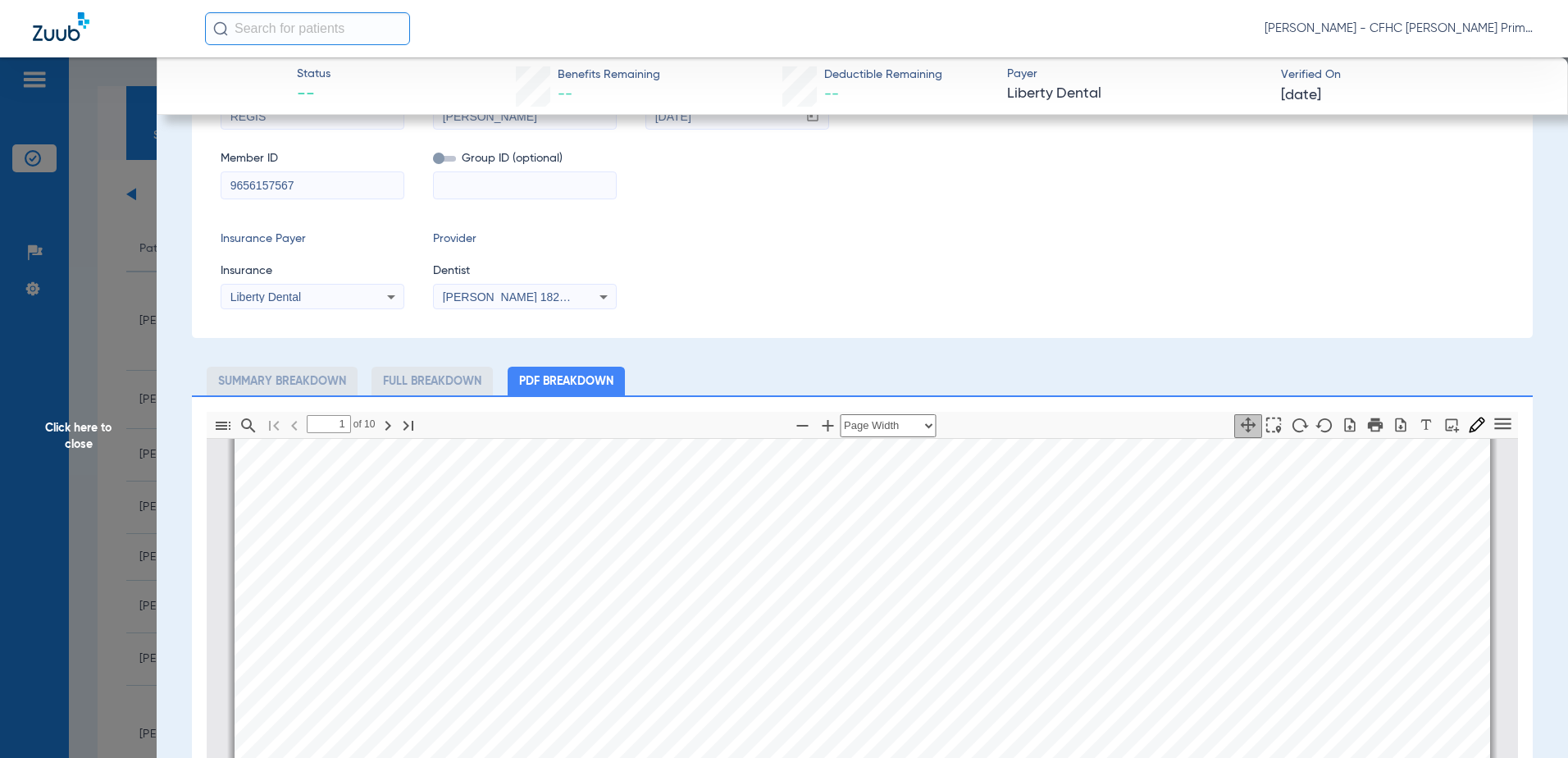
scroll to position [420, 0]
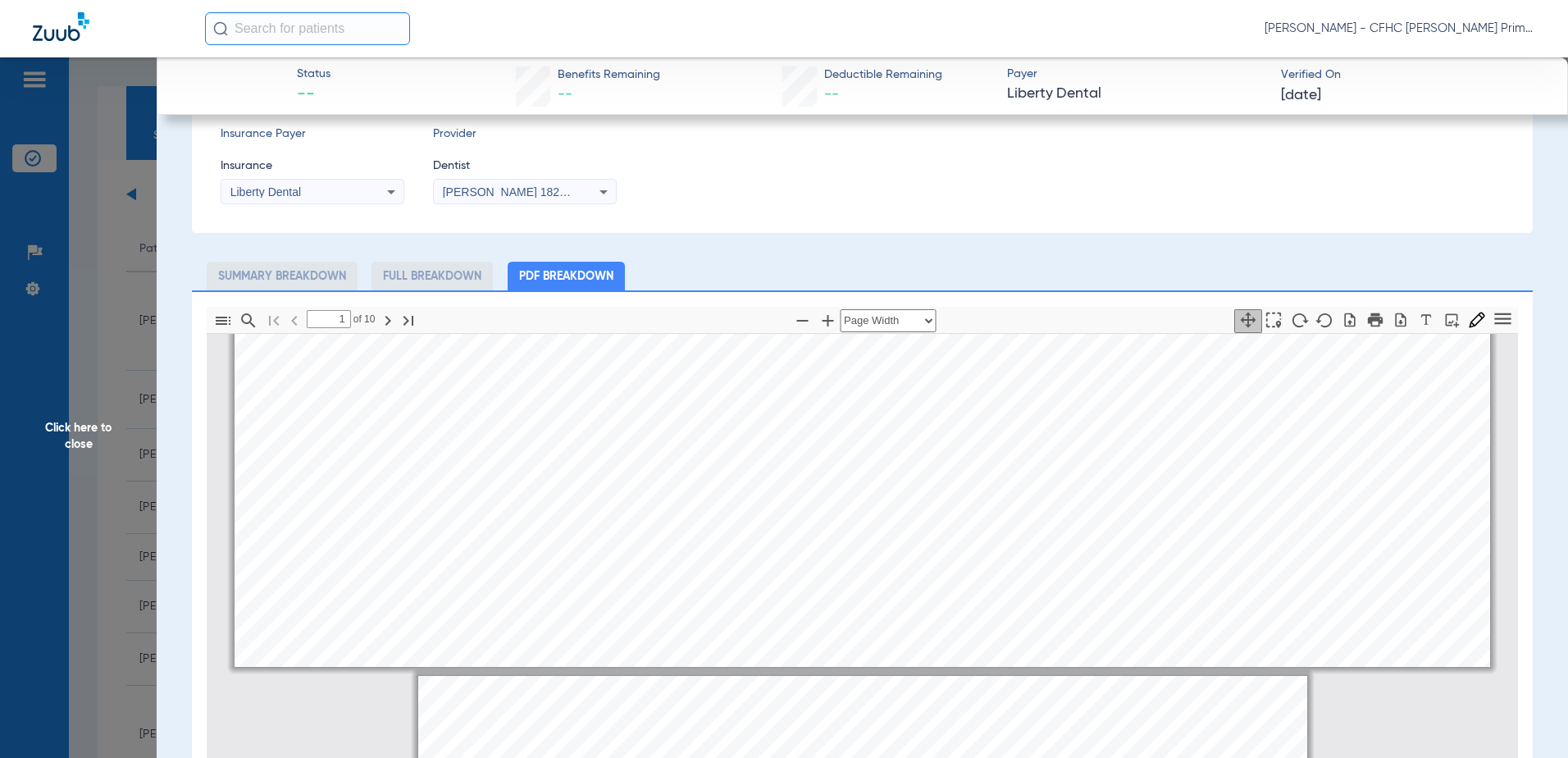
type input "2"
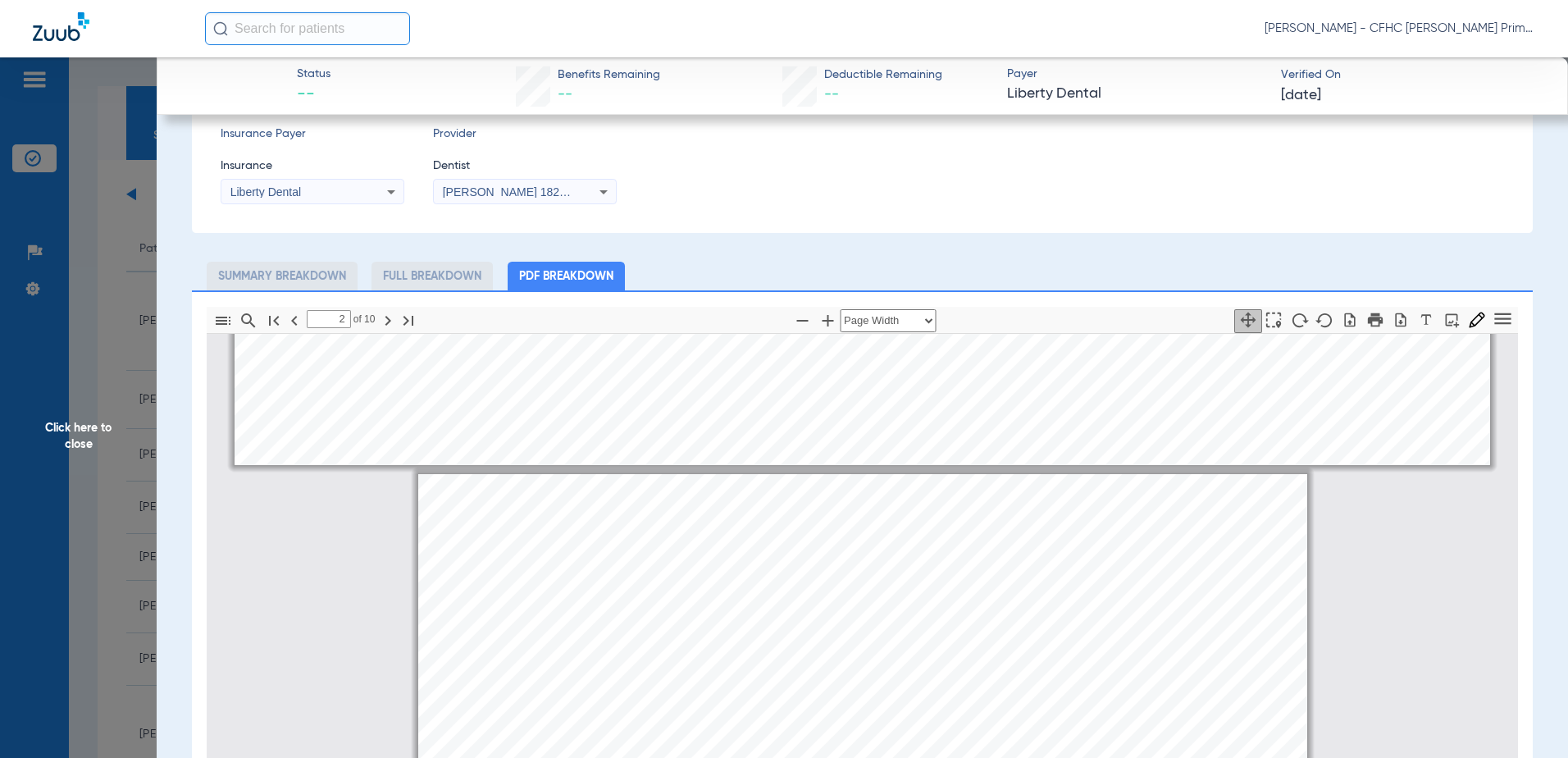
scroll to position [829, 0]
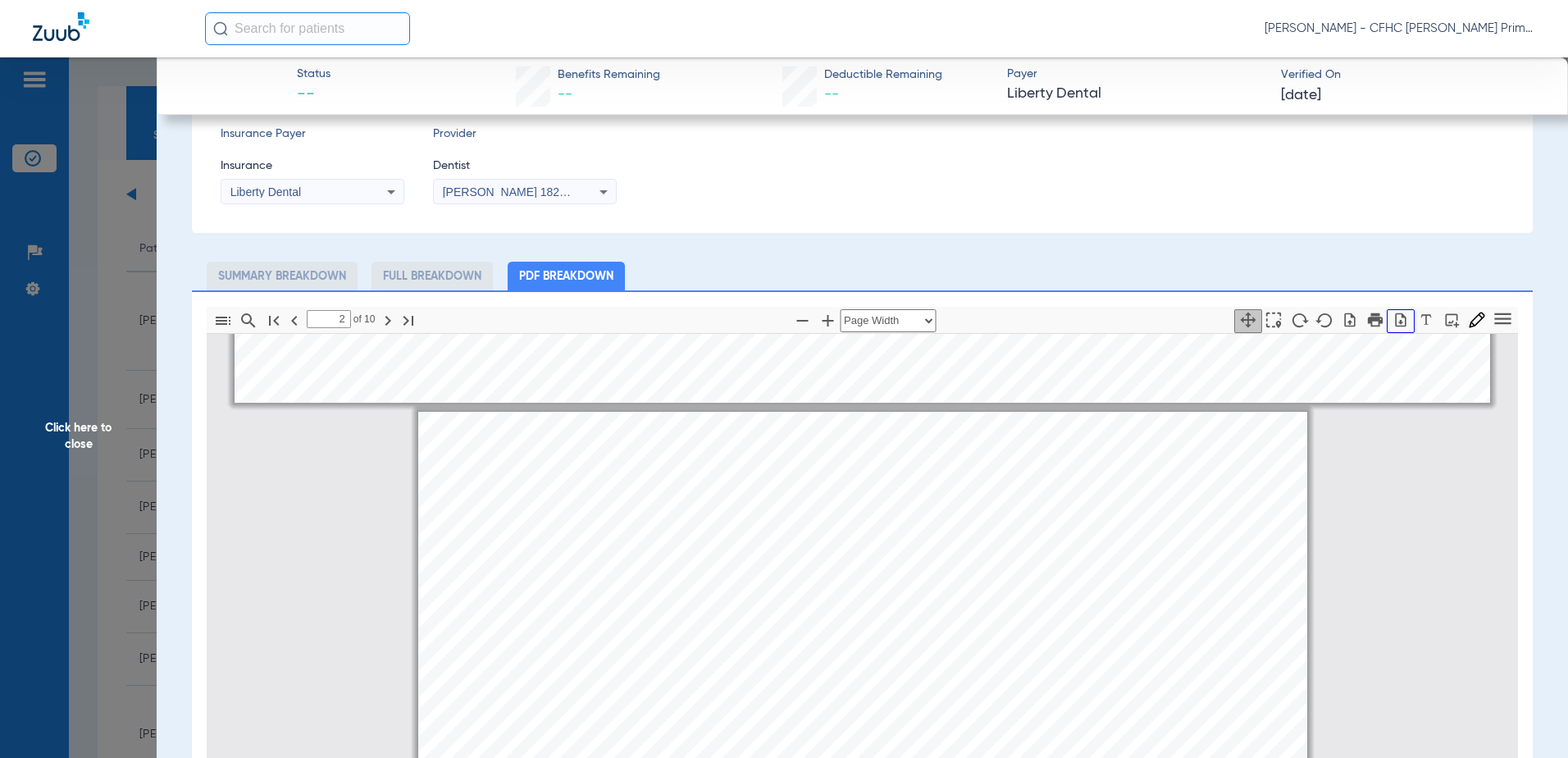
click at [1393, 322] on icon "button" at bounding box center [1401, 319] width 16 height 16
